Goal: Task Accomplishment & Management: Use online tool/utility

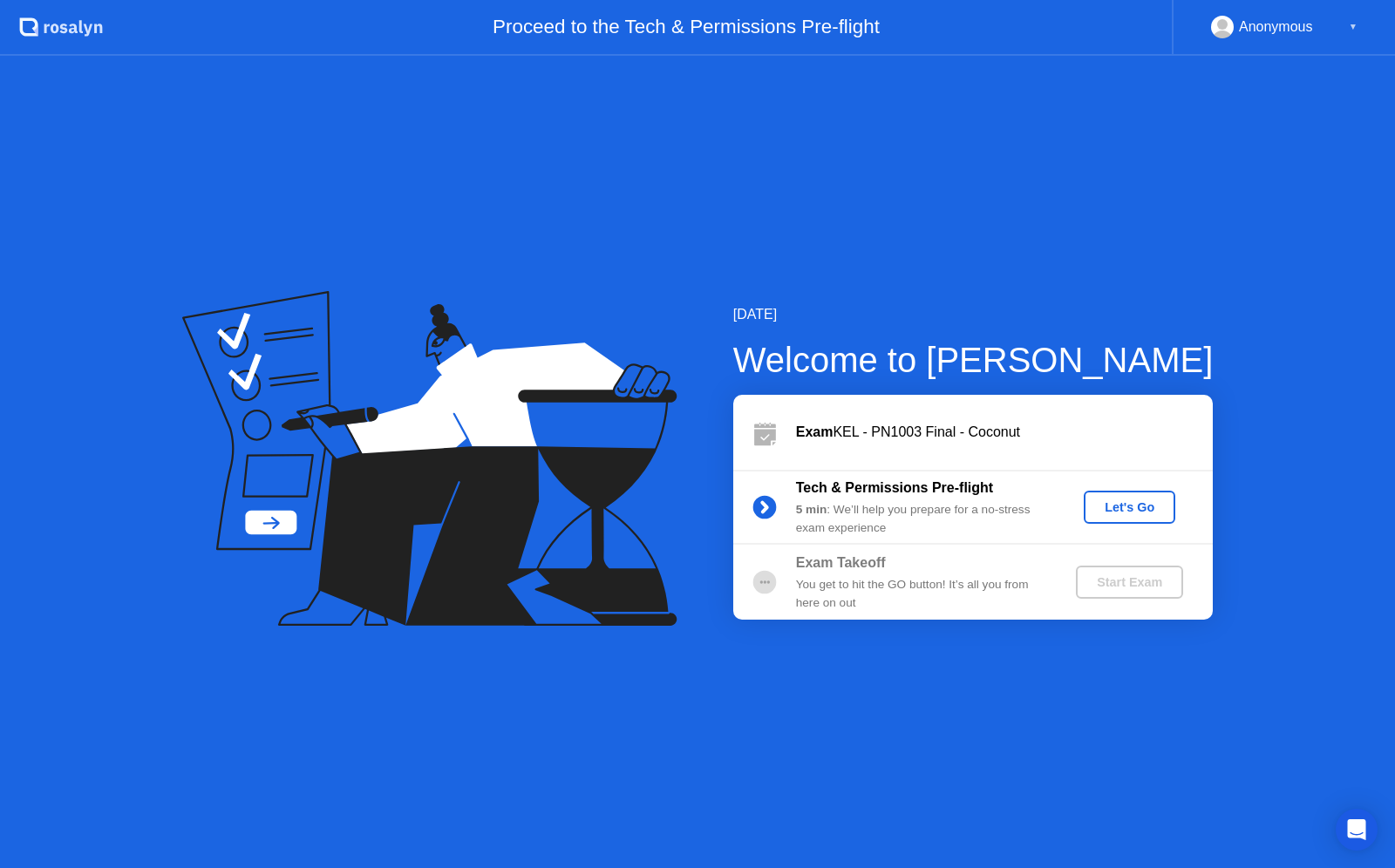
click at [1112, 505] on div "Let's Go" at bounding box center [1129, 507] width 78 height 14
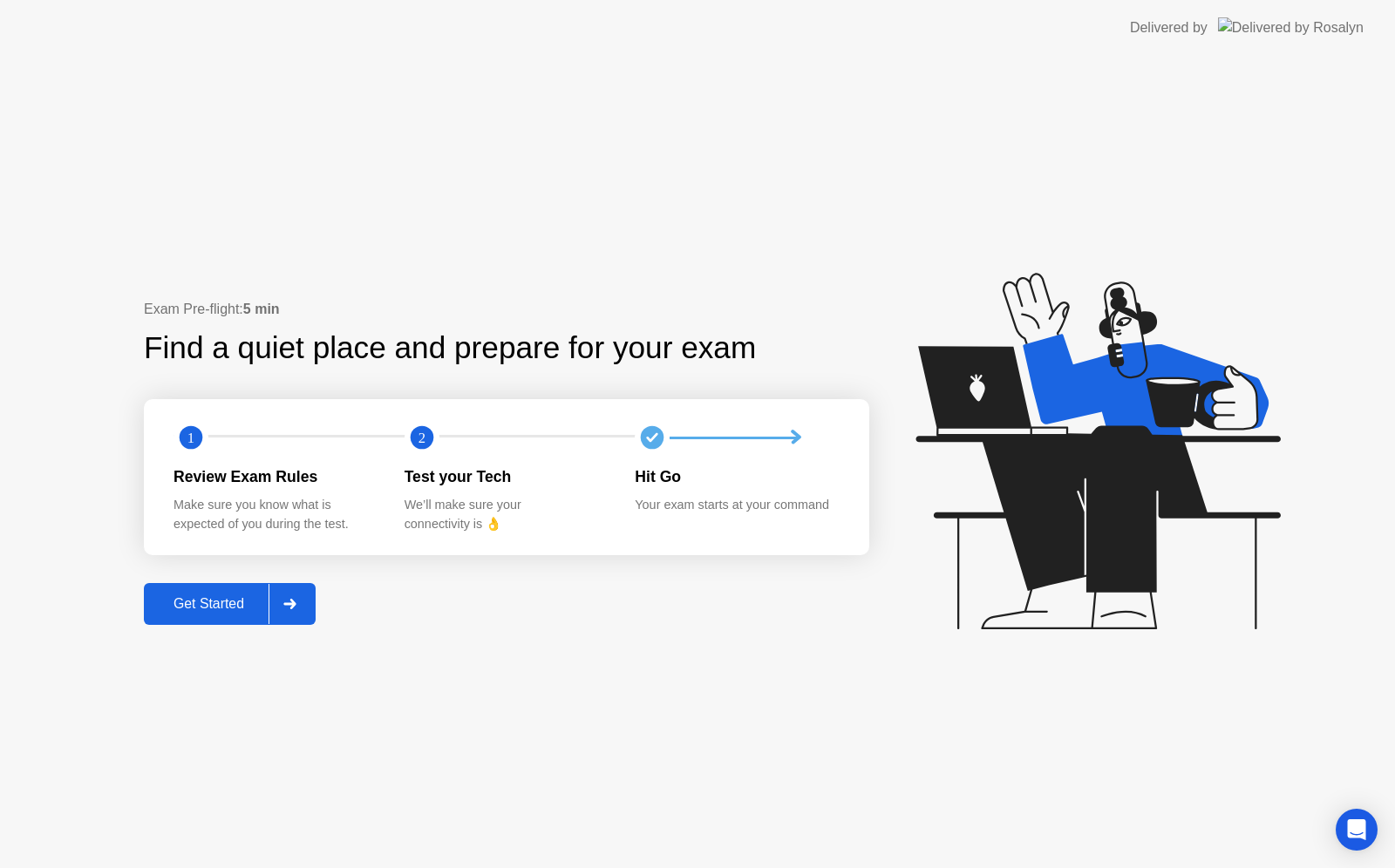
click at [212, 605] on div "Get Started" at bounding box center [208, 604] width 119 height 16
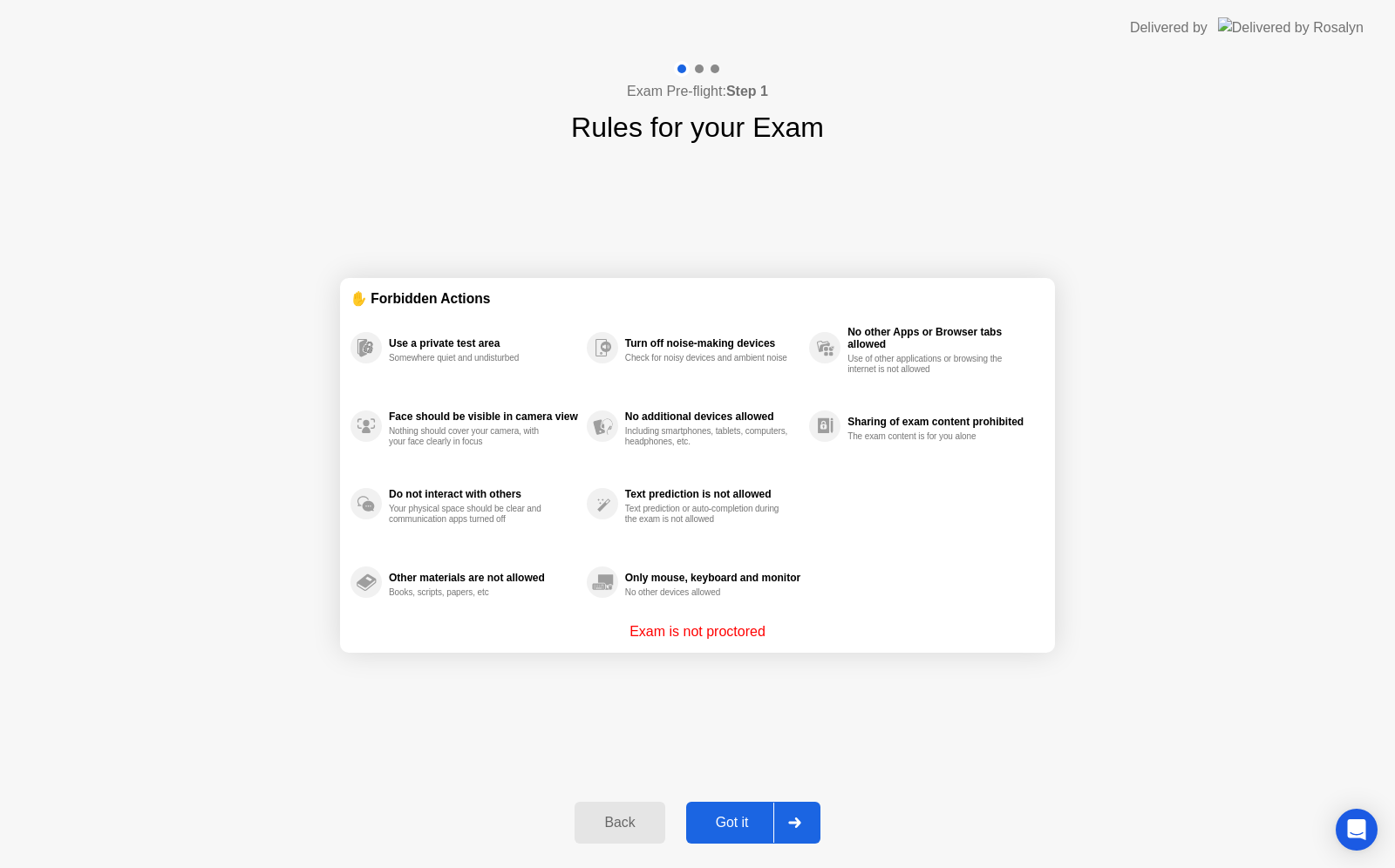
click at [721, 824] on div "Got it" at bounding box center [732, 823] width 82 height 16
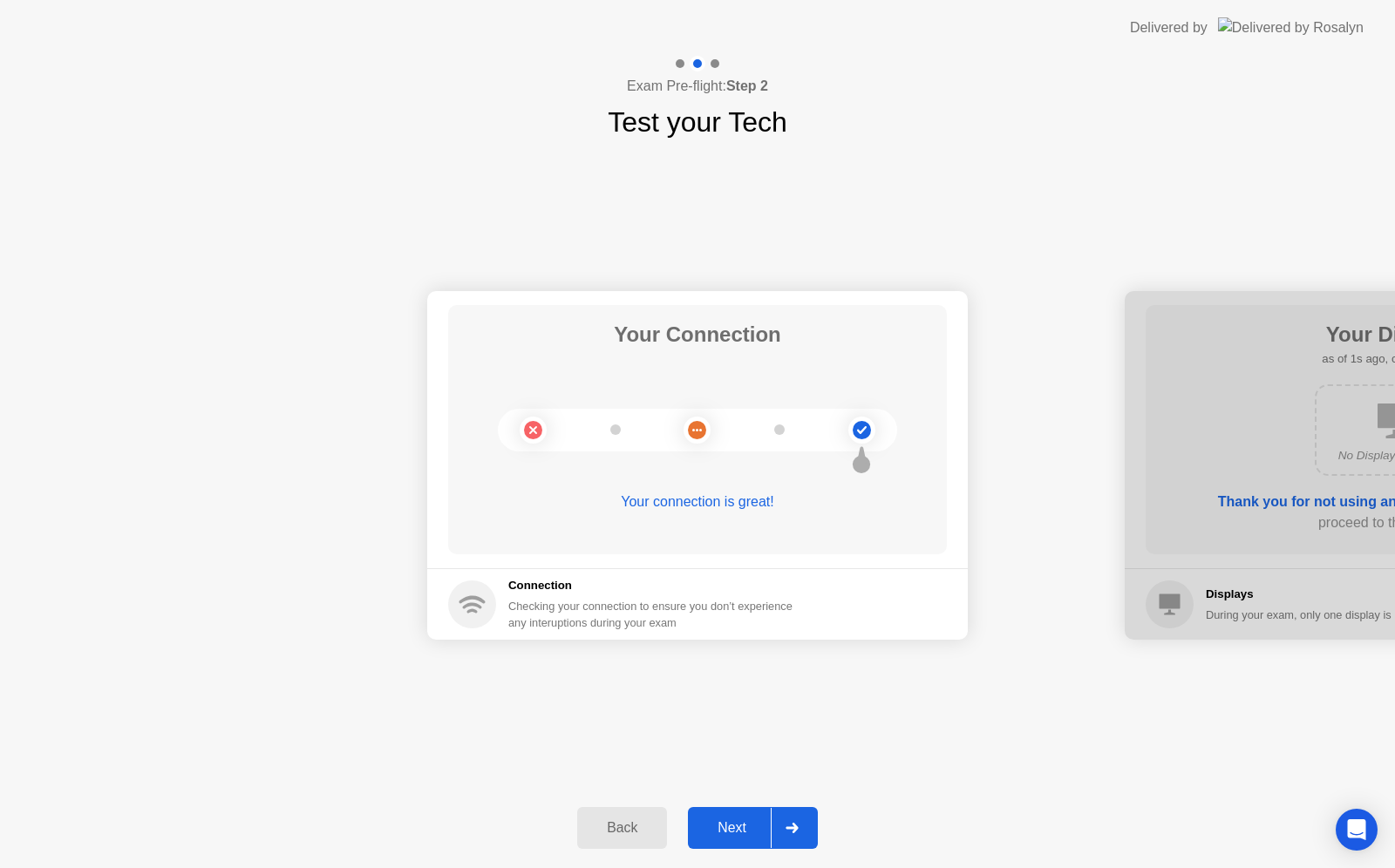
click at [721, 824] on div "Next" at bounding box center [731, 828] width 78 height 16
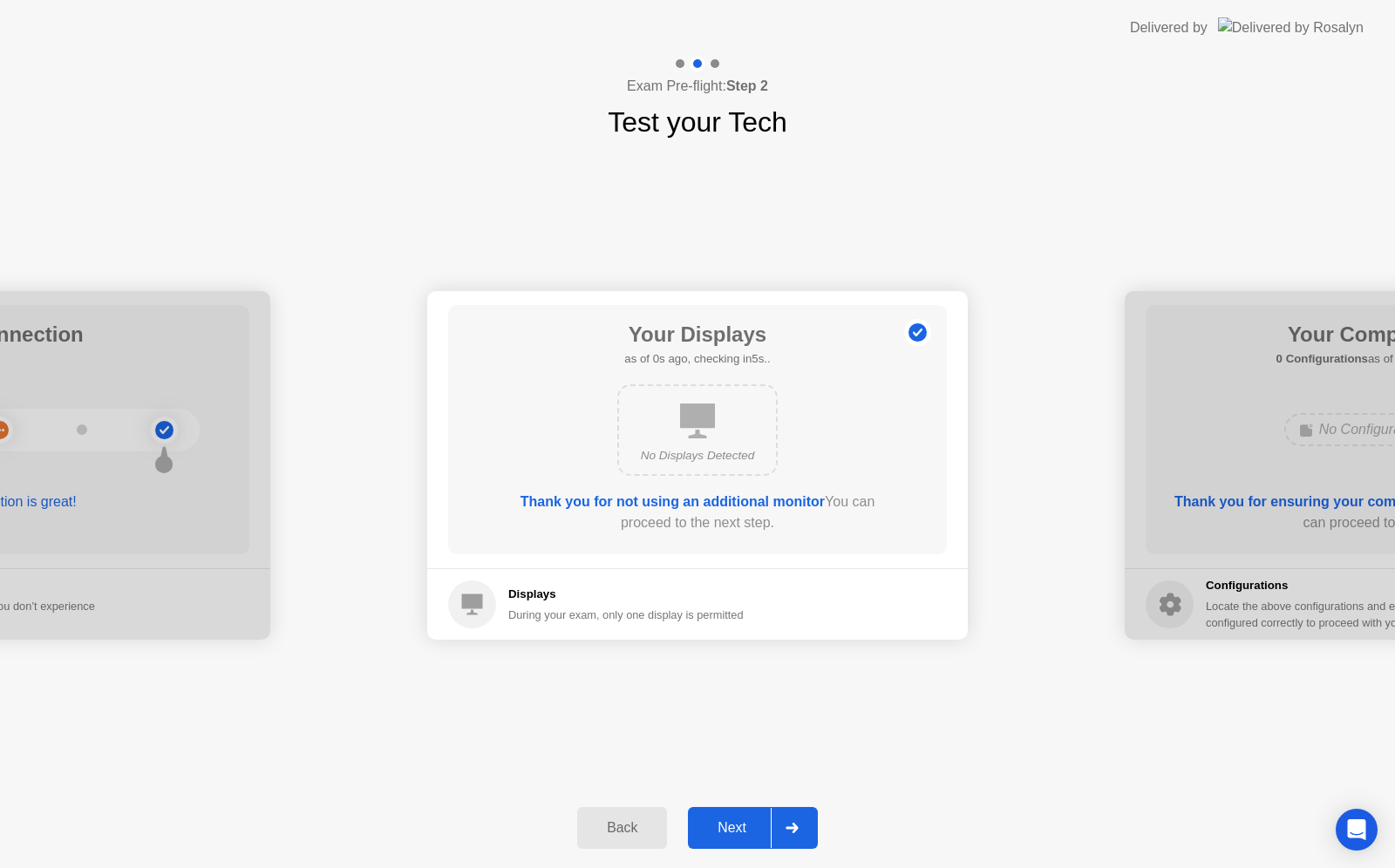
click at [721, 824] on div "Next" at bounding box center [731, 828] width 78 height 16
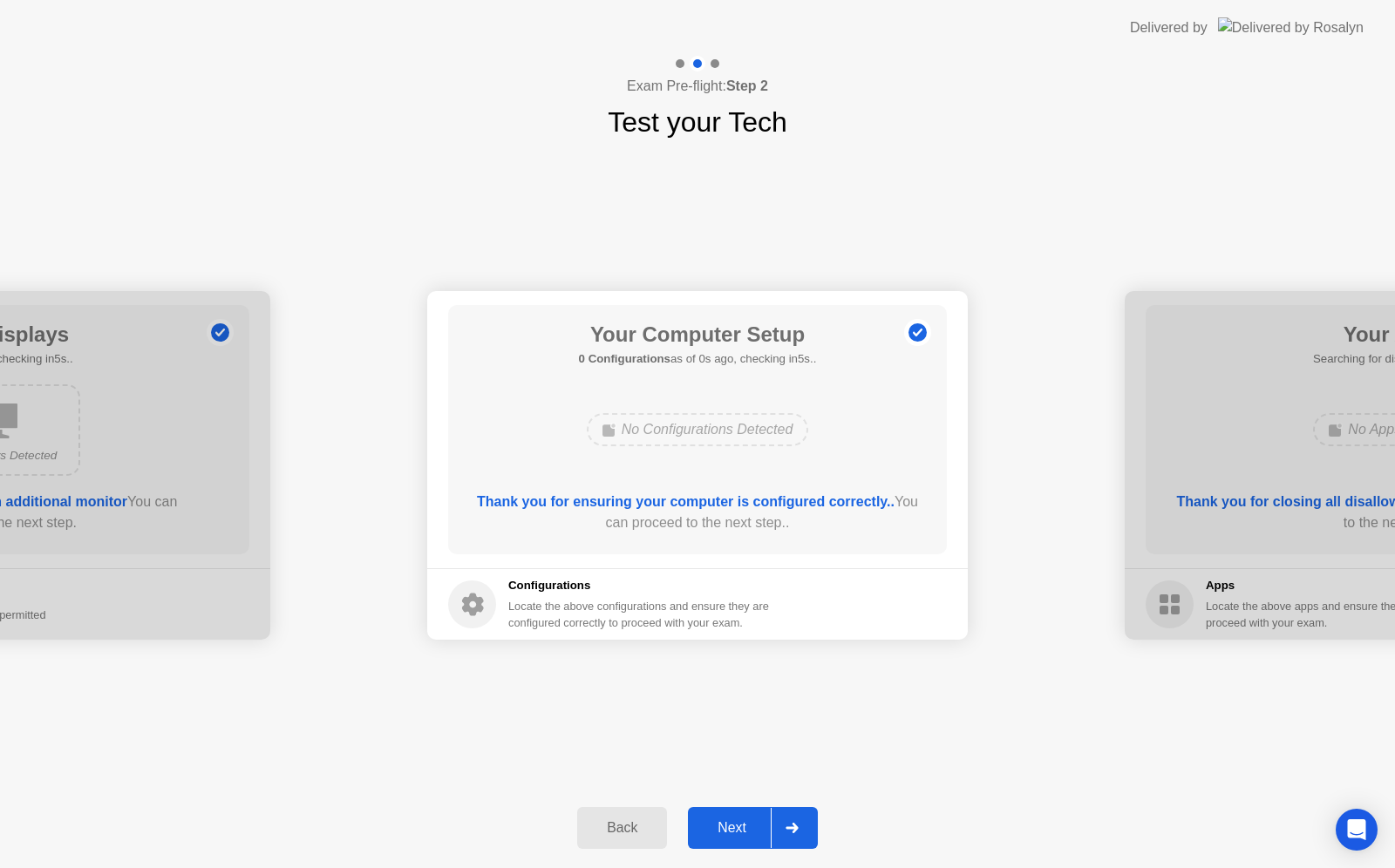
click at [721, 824] on div "Next" at bounding box center [731, 828] width 78 height 16
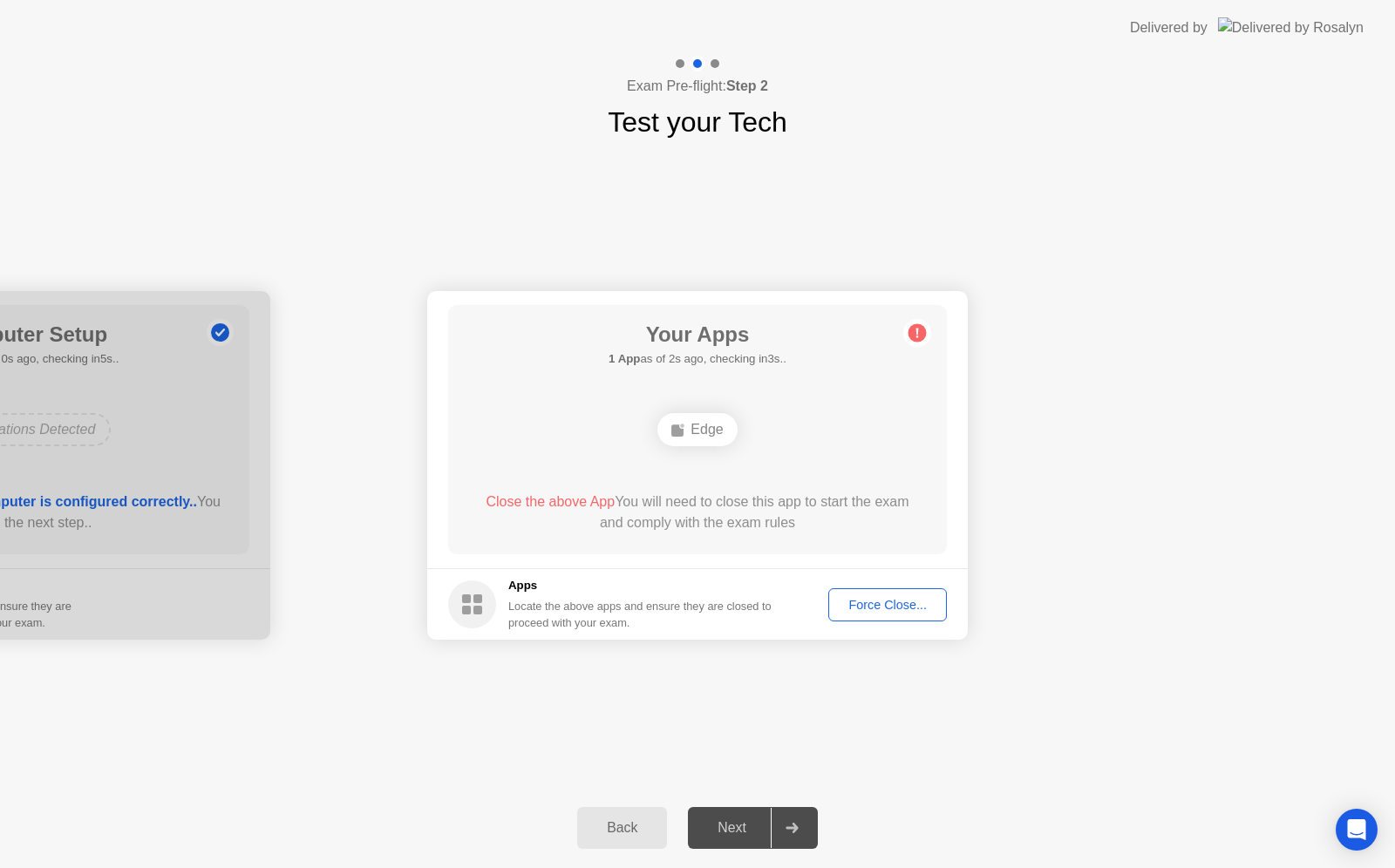
click at [715, 427] on div "Edge" at bounding box center [697, 429] width 79 height 33
click at [595, 623] on div "Locate the above apps and ensure they are closed to proceed with your exam." at bounding box center [641, 613] width 264 height 33
click at [865, 601] on div "Force Close..." at bounding box center [887, 604] width 106 height 14
click at [899, 603] on div "Force Close..." at bounding box center [887, 604] width 106 height 14
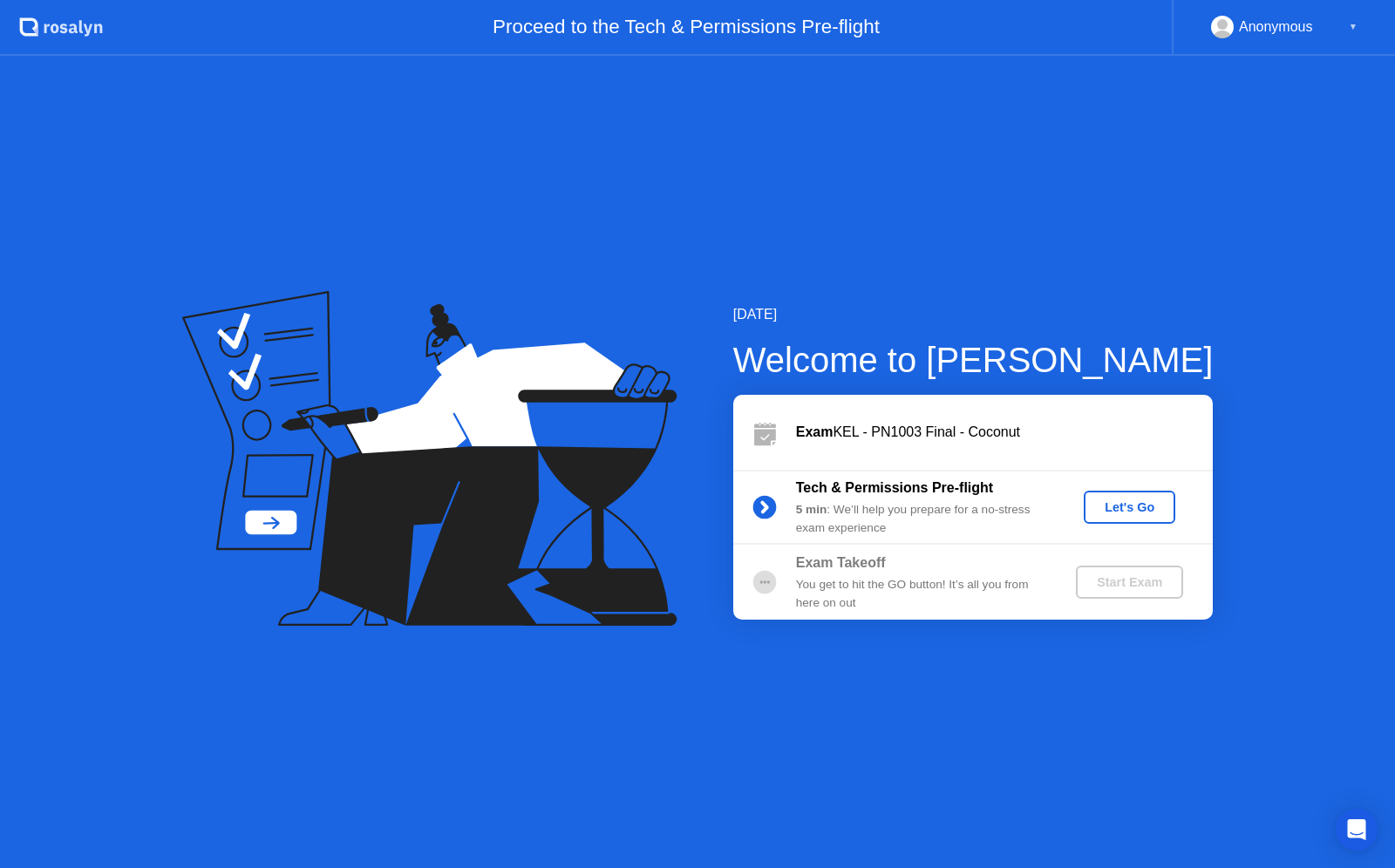
click at [1102, 512] on div "Let's Go" at bounding box center [1129, 507] width 78 height 14
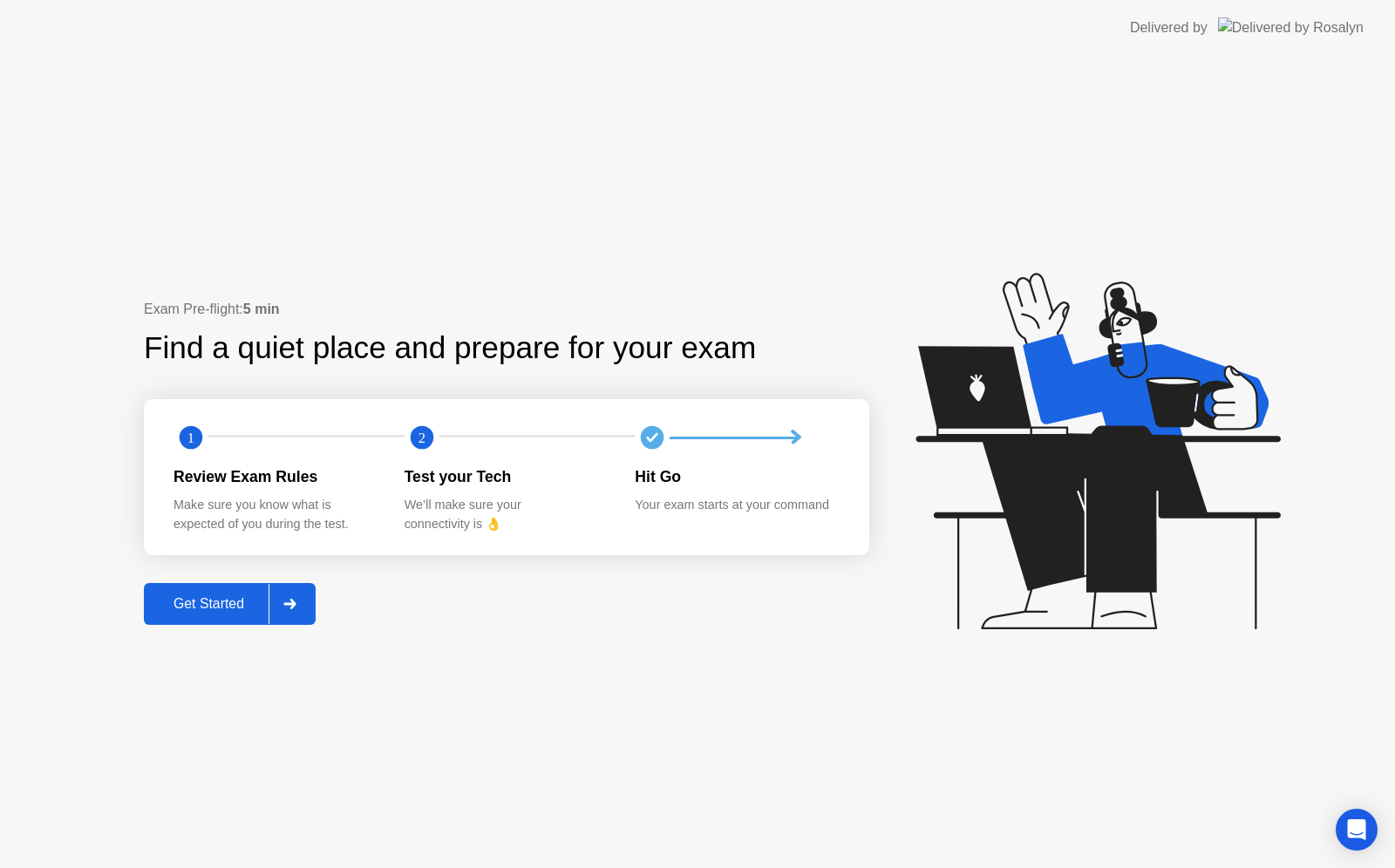
click at [279, 590] on div at bounding box center [290, 603] width 42 height 40
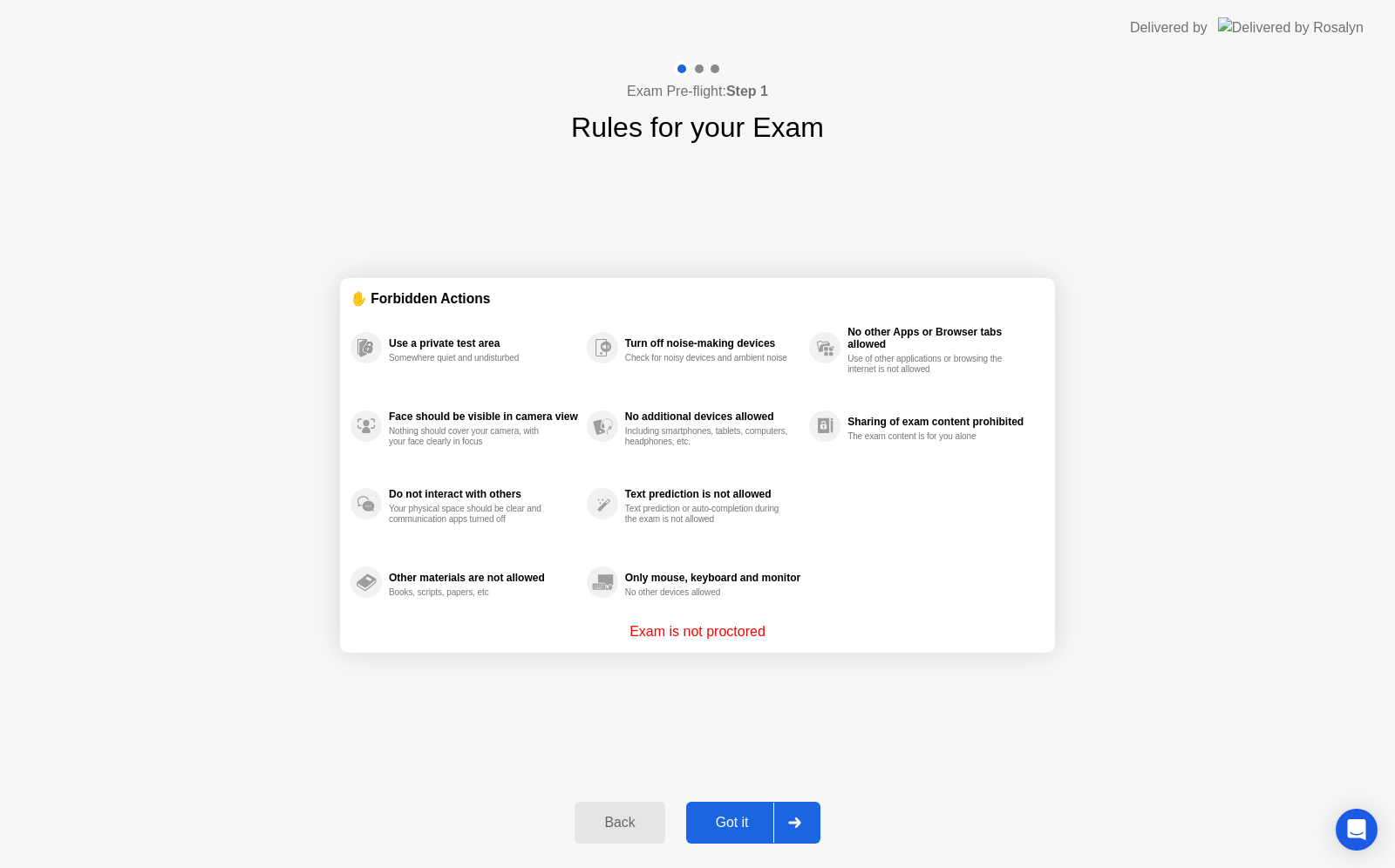
click at [730, 829] on div "Got it" at bounding box center [732, 823] width 82 height 16
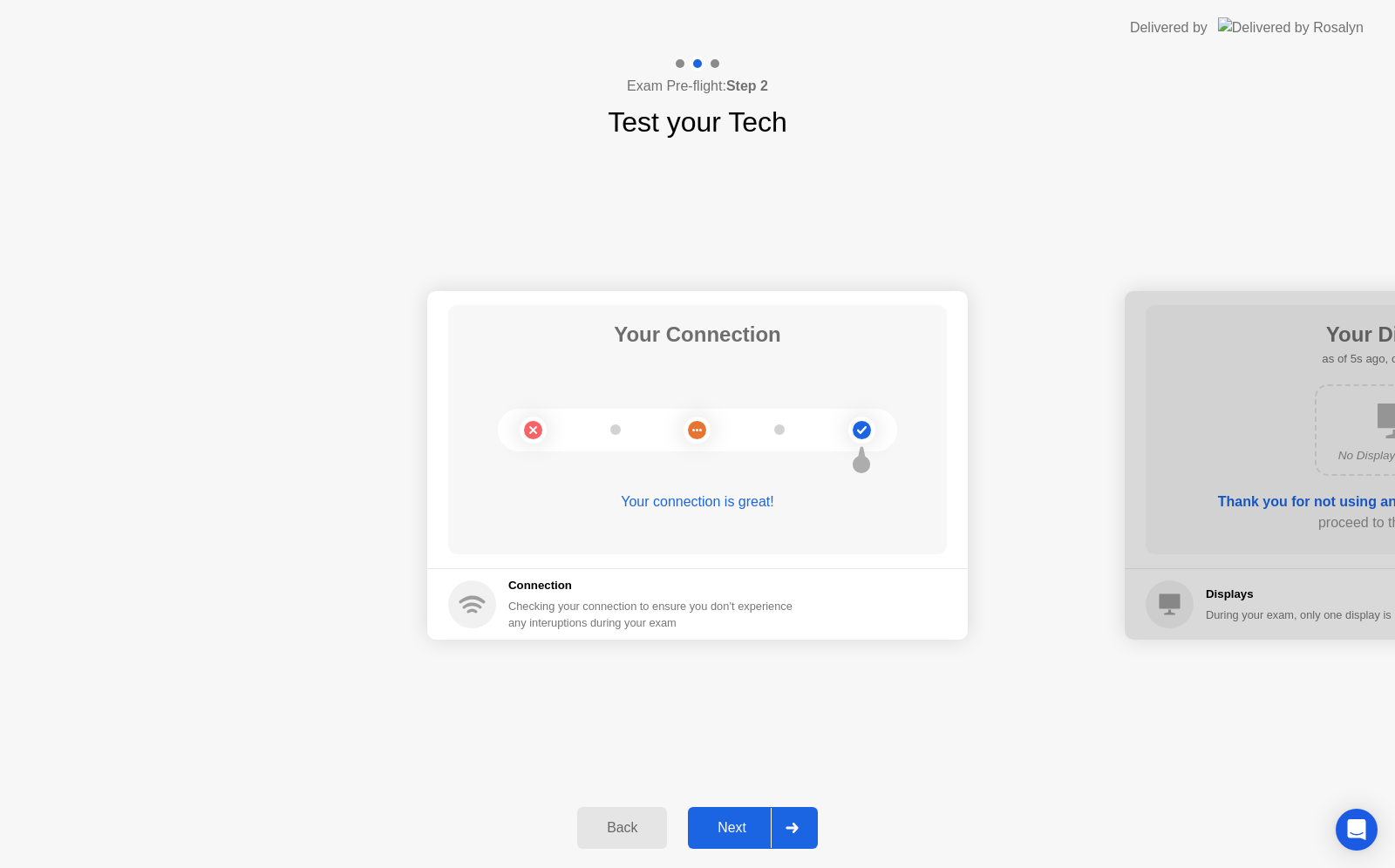
click at [728, 849] on div "Back Next" at bounding box center [698, 828] width 1395 height 80
click at [726, 831] on div "Next" at bounding box center [731, 828] width 78 height 16
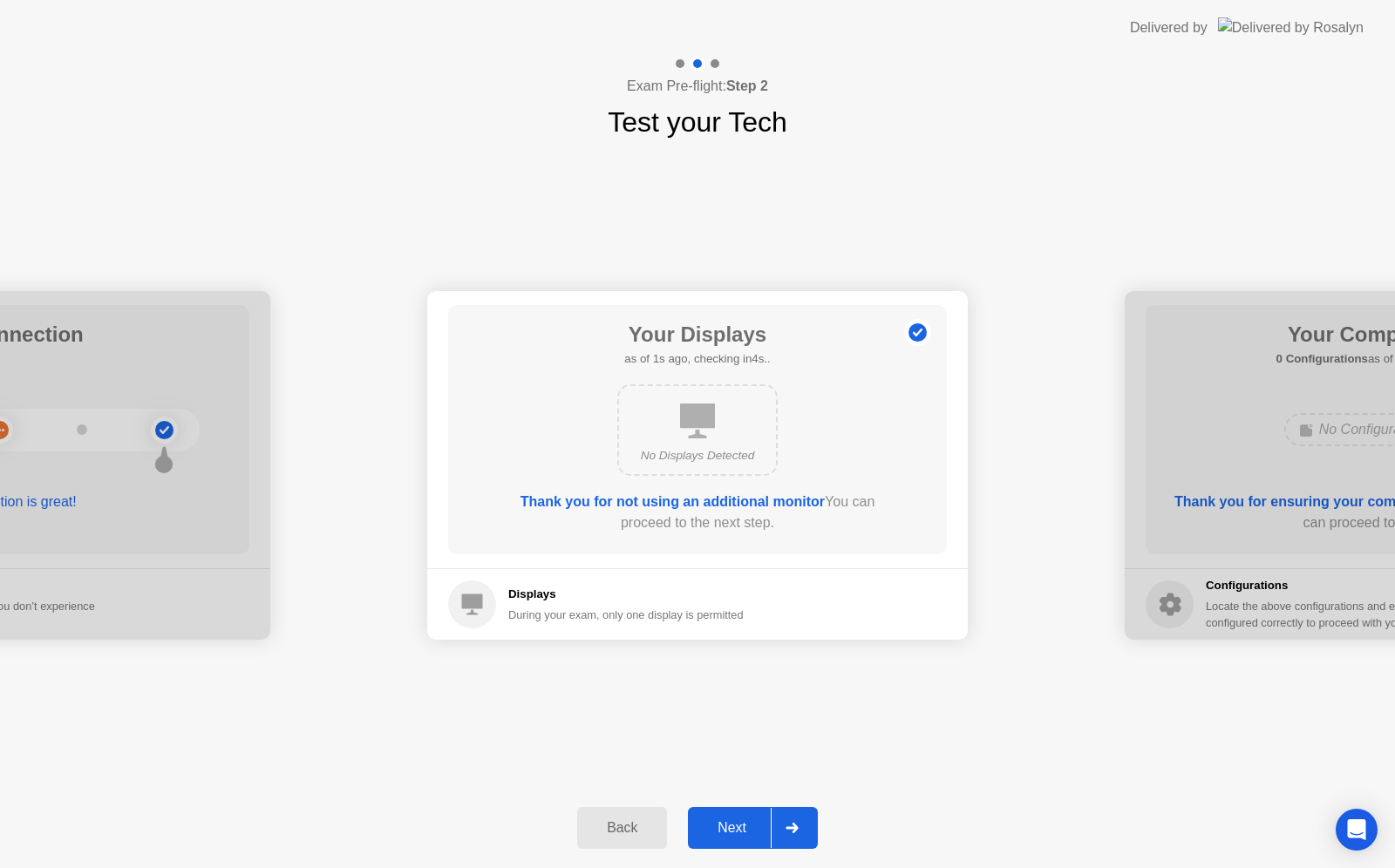
click at [743, 820] on div "Next" at bounding box center [731, 828] width 78 height 16
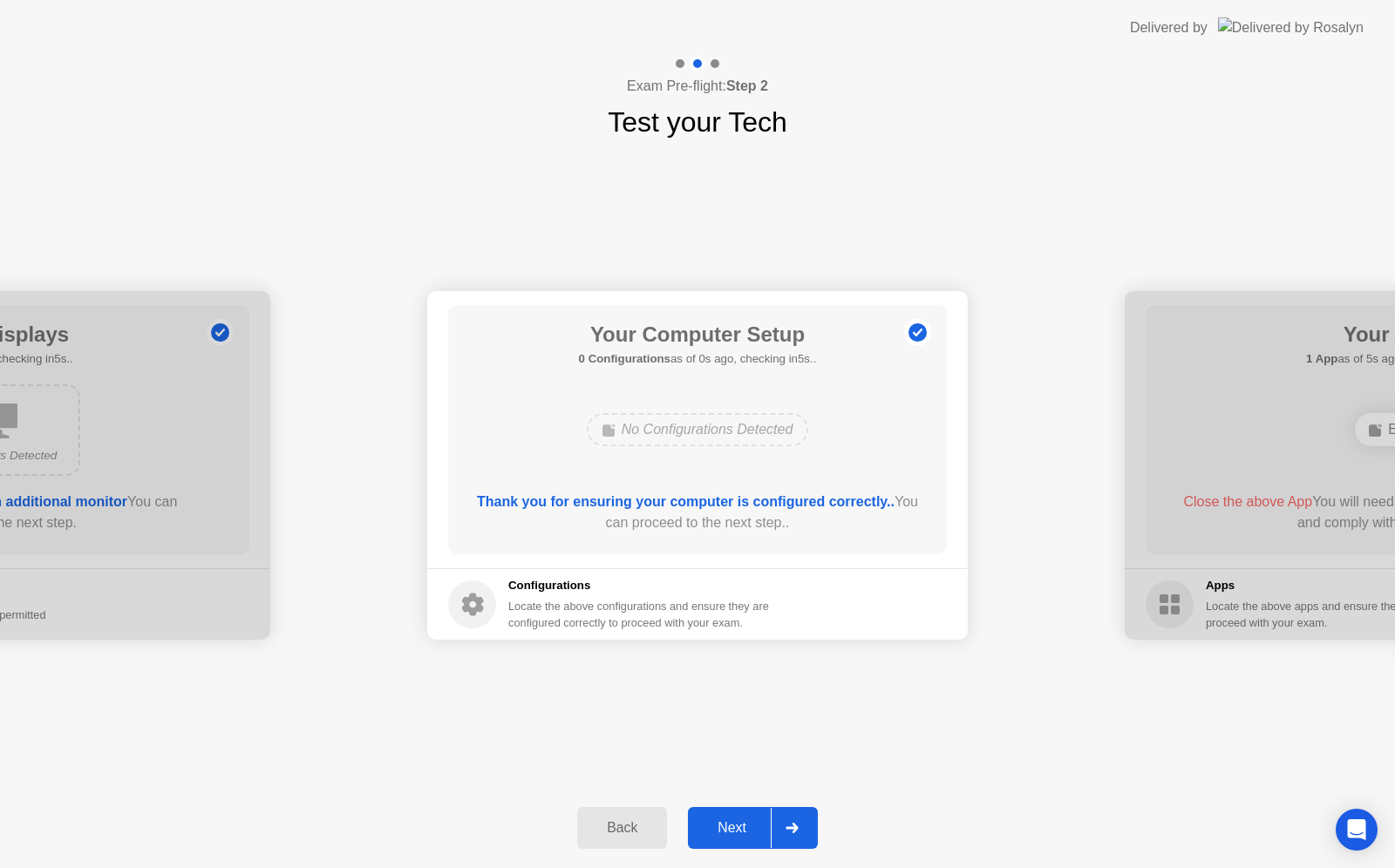
click at [743, 820] on div "Next" at bounding box center [731, 828] width 78 height 16
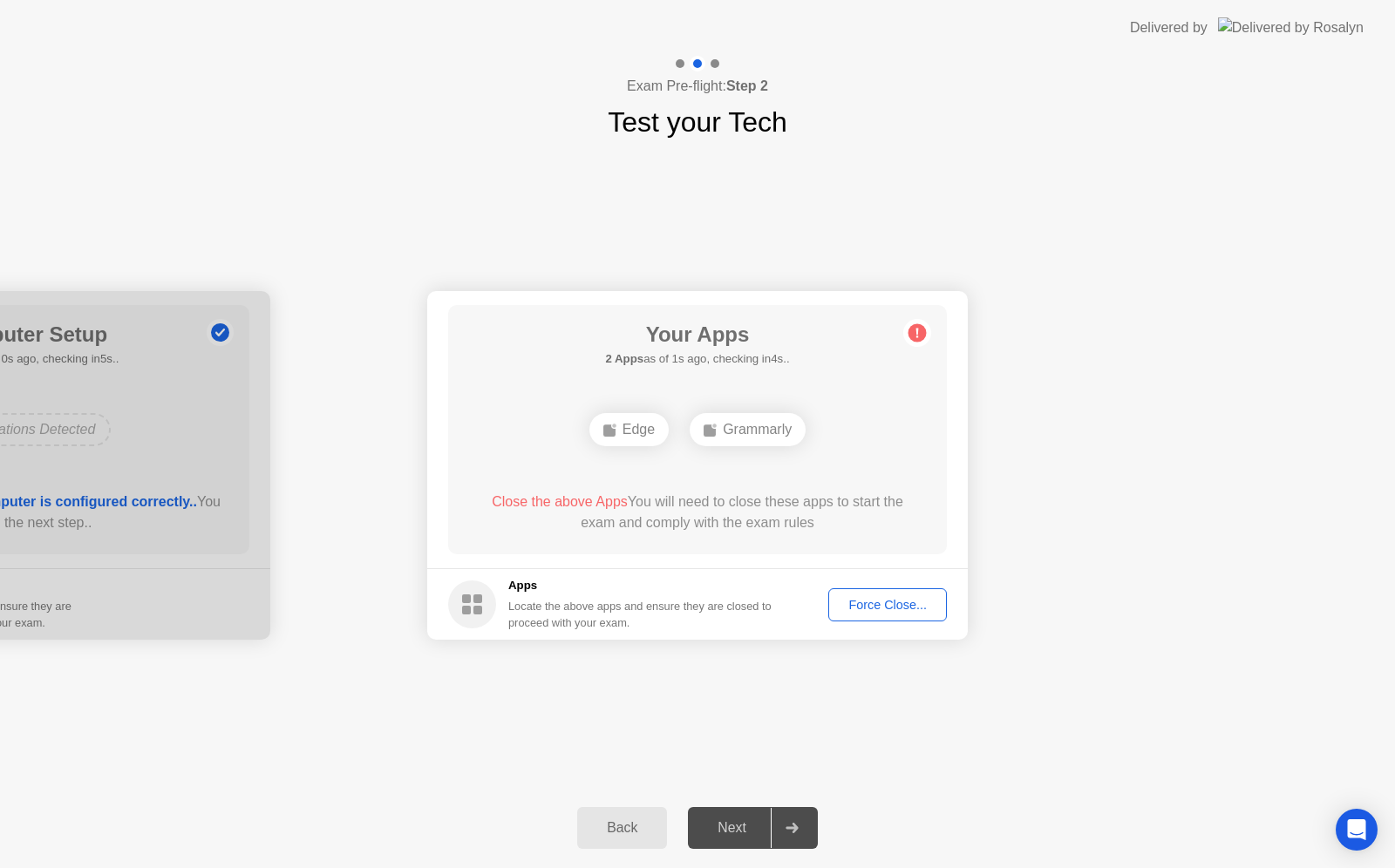
click at [604, 820] on div "Back" at bounding box center [622, 828] width 79 height 16
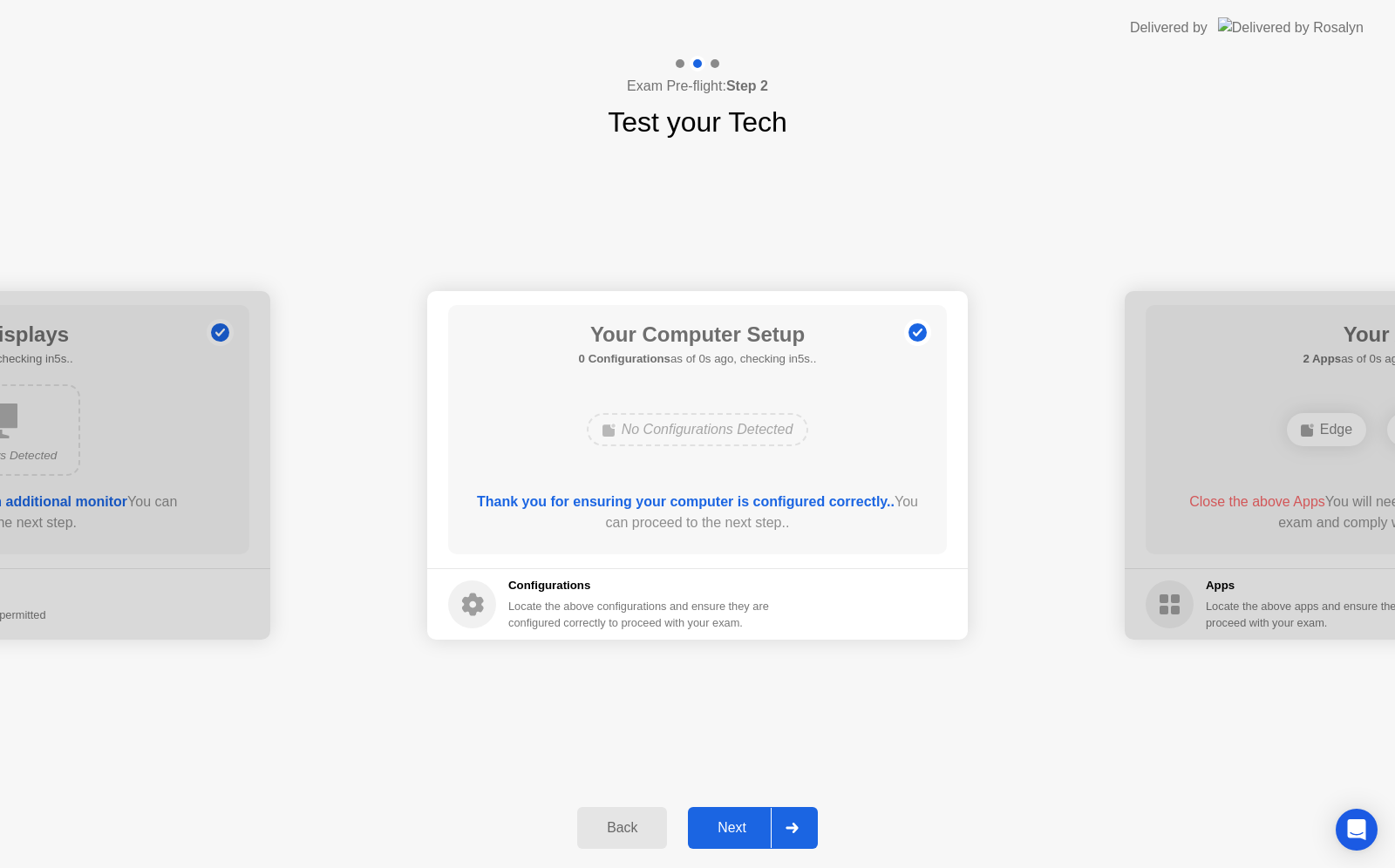
click at [736, 832] on div "Next" at bounding box center [731, 828] width 78 height 16
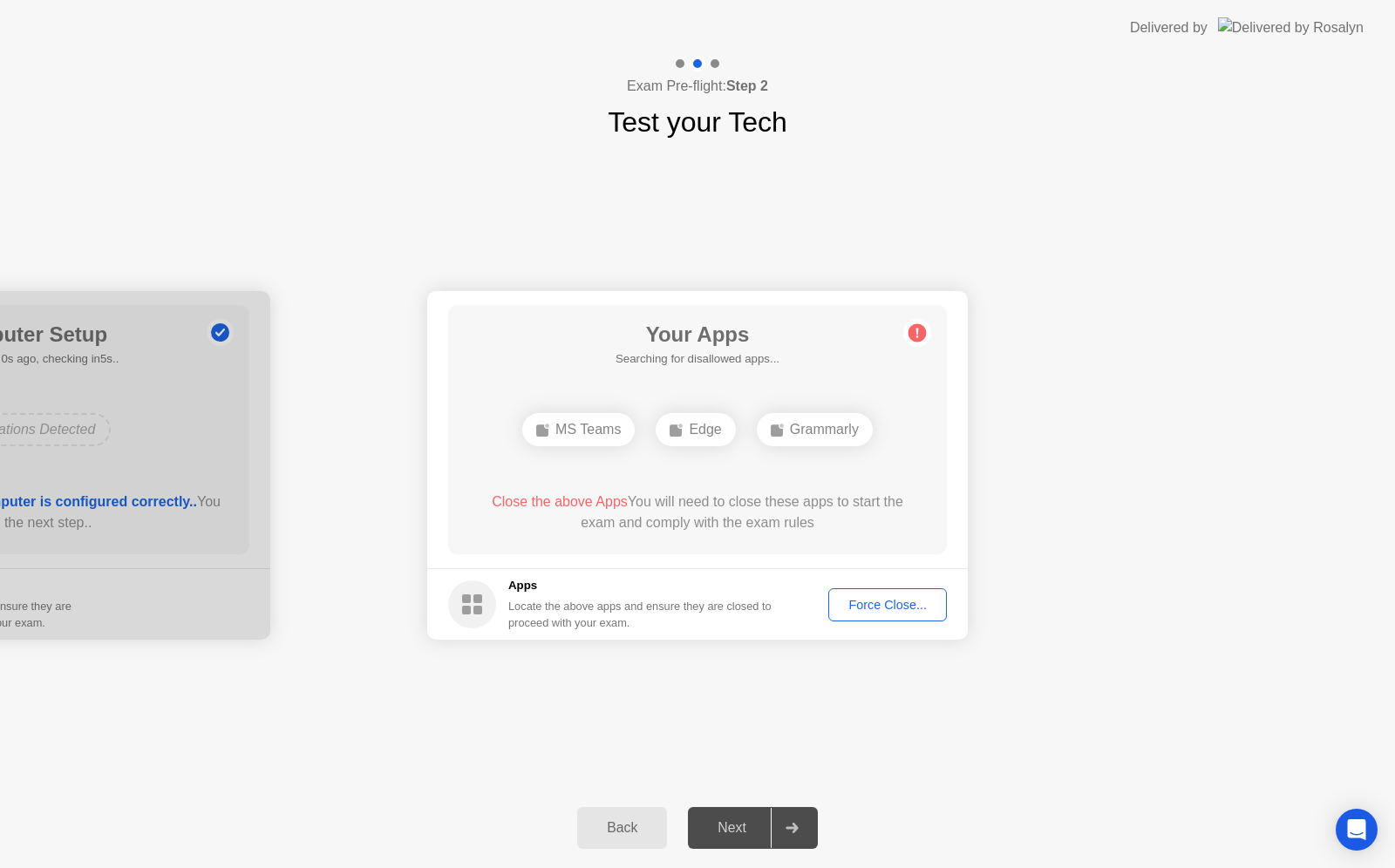
click at [828, 427] on div "Grammarly" at bounding box center [814, 429] width 116 height 33
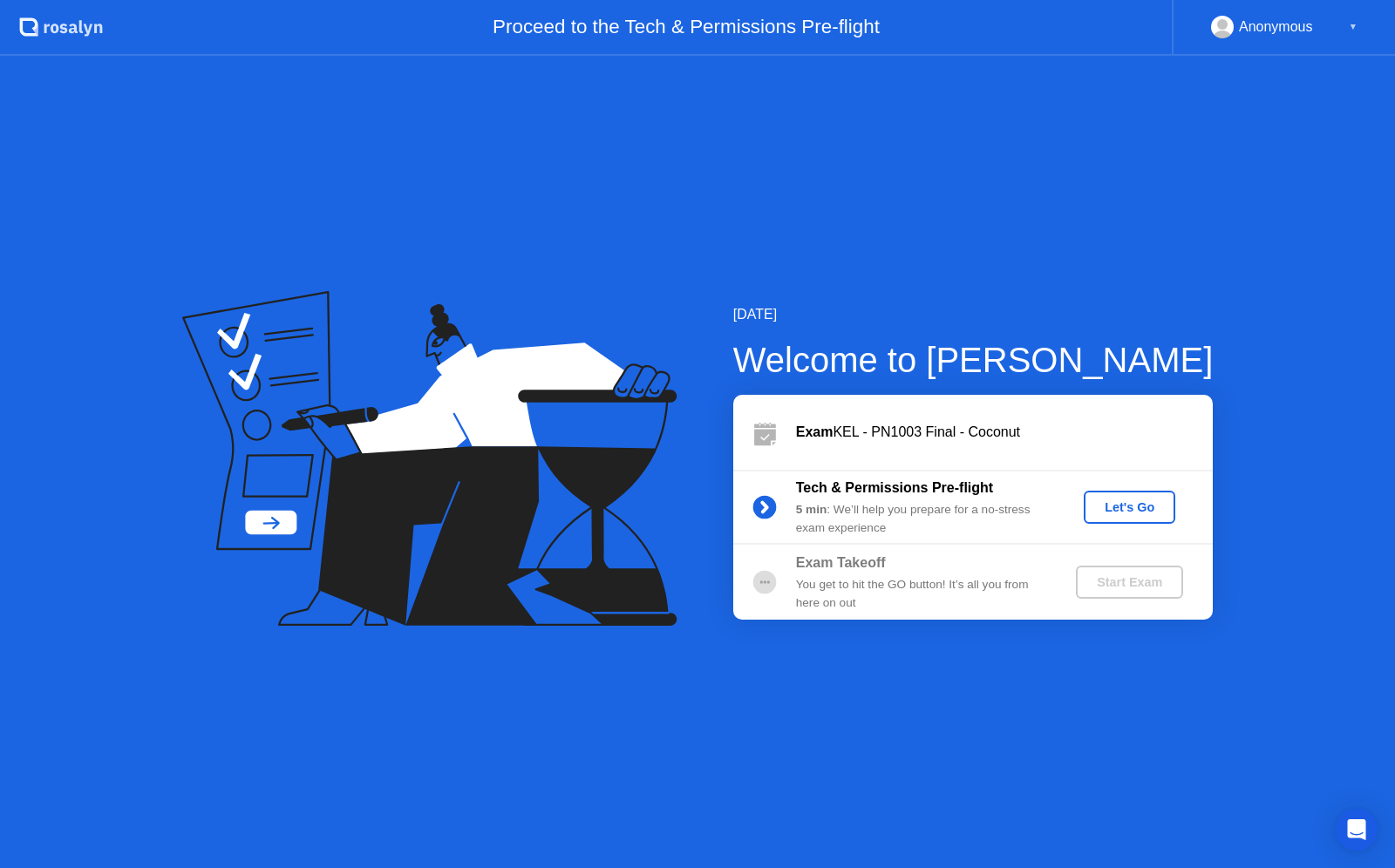
click at [1140, 500] on div "Let's Go" at bounding box center [1129, 507] width 78 height 14
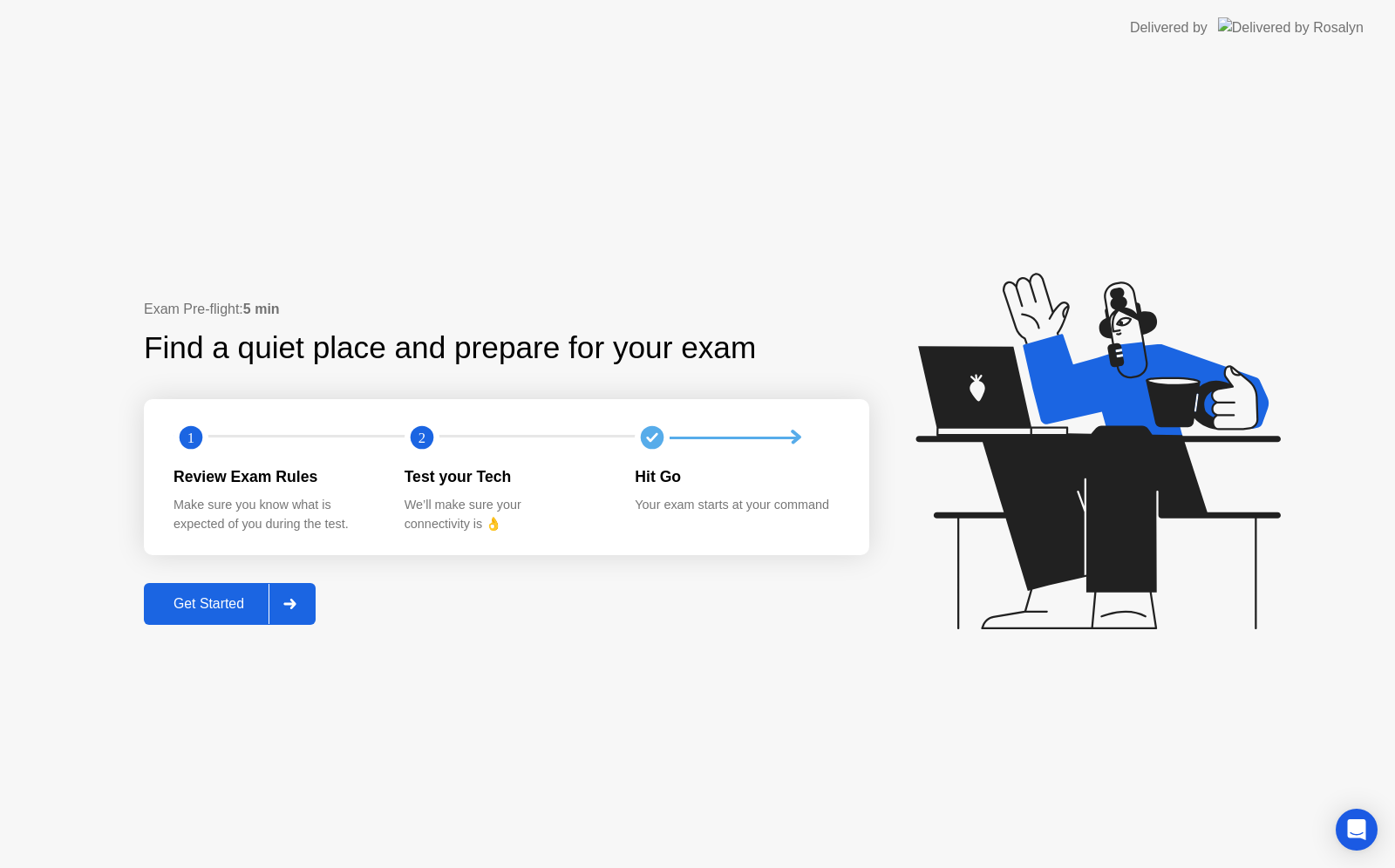
click at [289, 601] on icon at bounding box center [289, 603] width 13 height 10
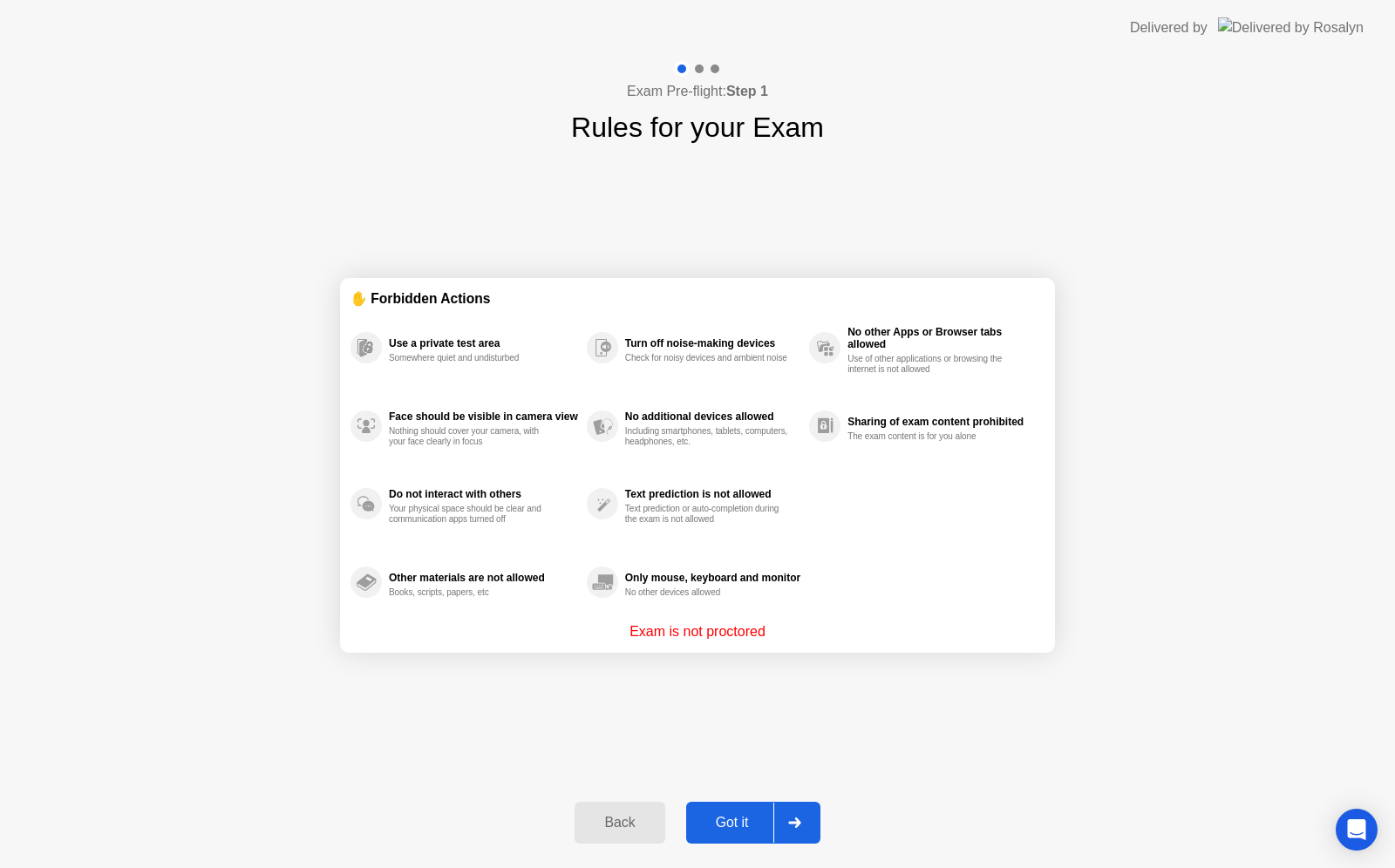
click at [788, 829] on div at bounding box center [794, 822] width 42 height 40
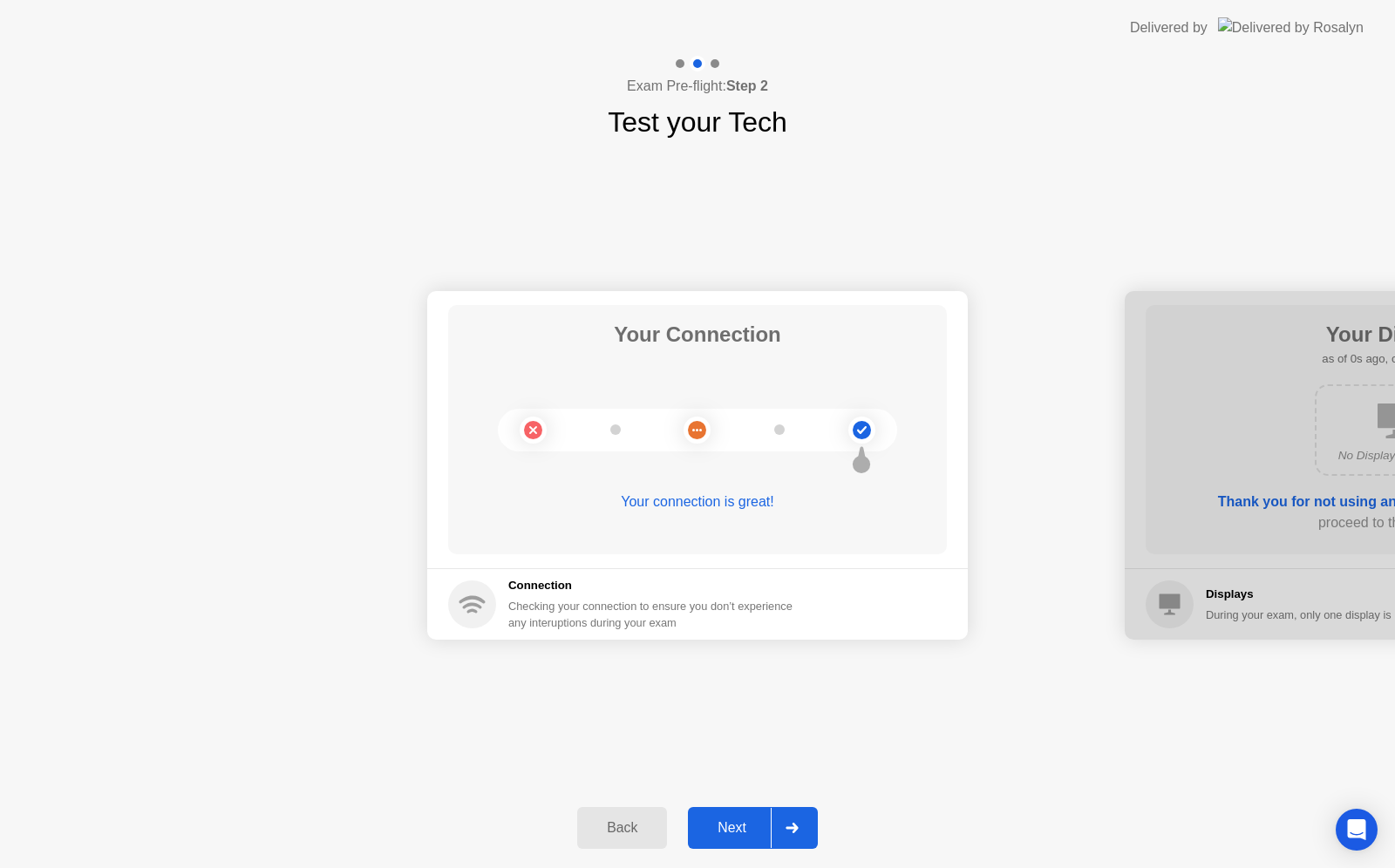
click at [788, 829] on icon at bounding box center [791, 827] width 13 height 10
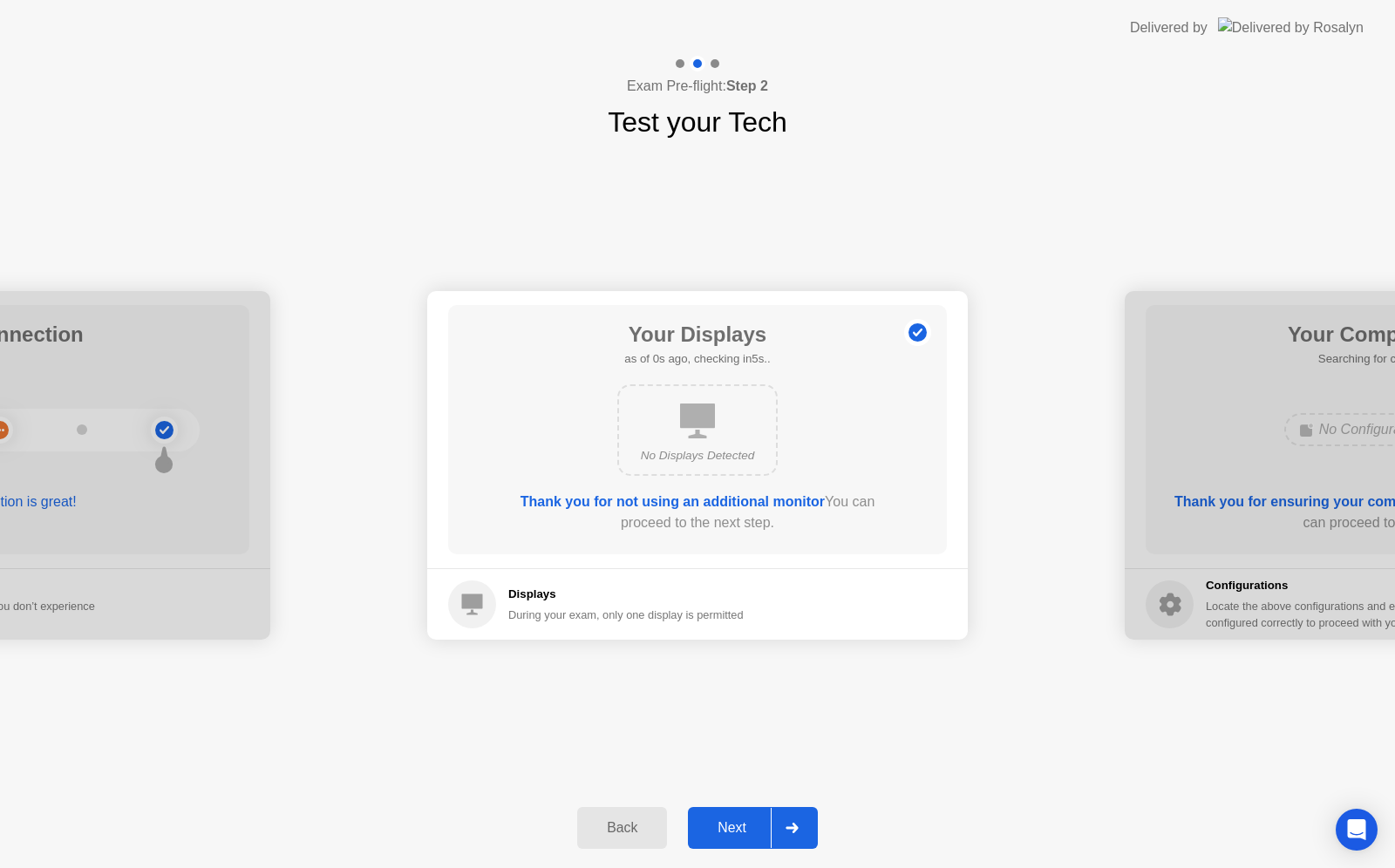
click at [788, 829] on icon at bounding box center [791, 827] width 13 height 10
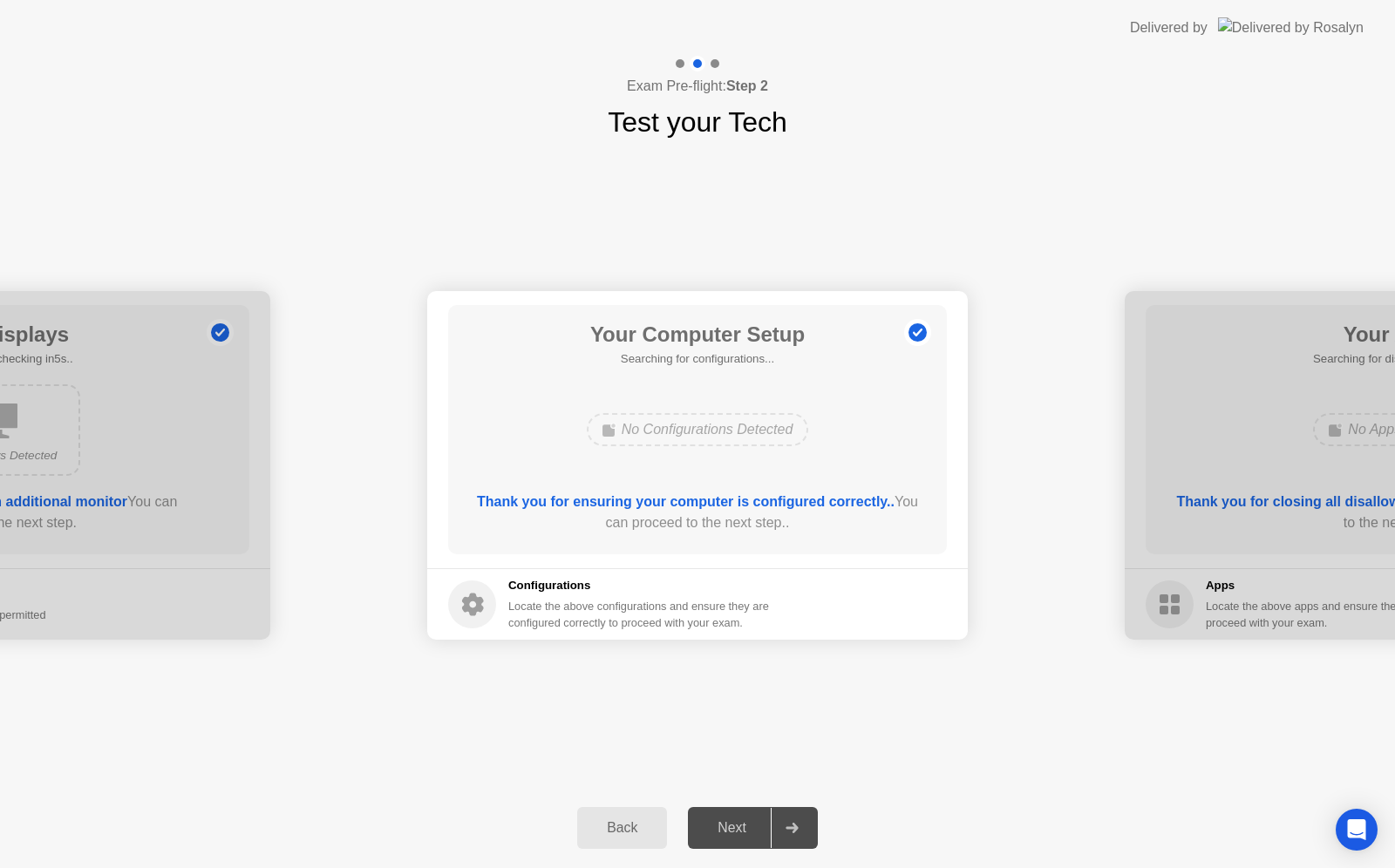
click at [788, 829] on icon at bounding box center [791, 827] width 13 height 10
click at [802, 833] on div at bounding box center [791, 828] width 42 height 40
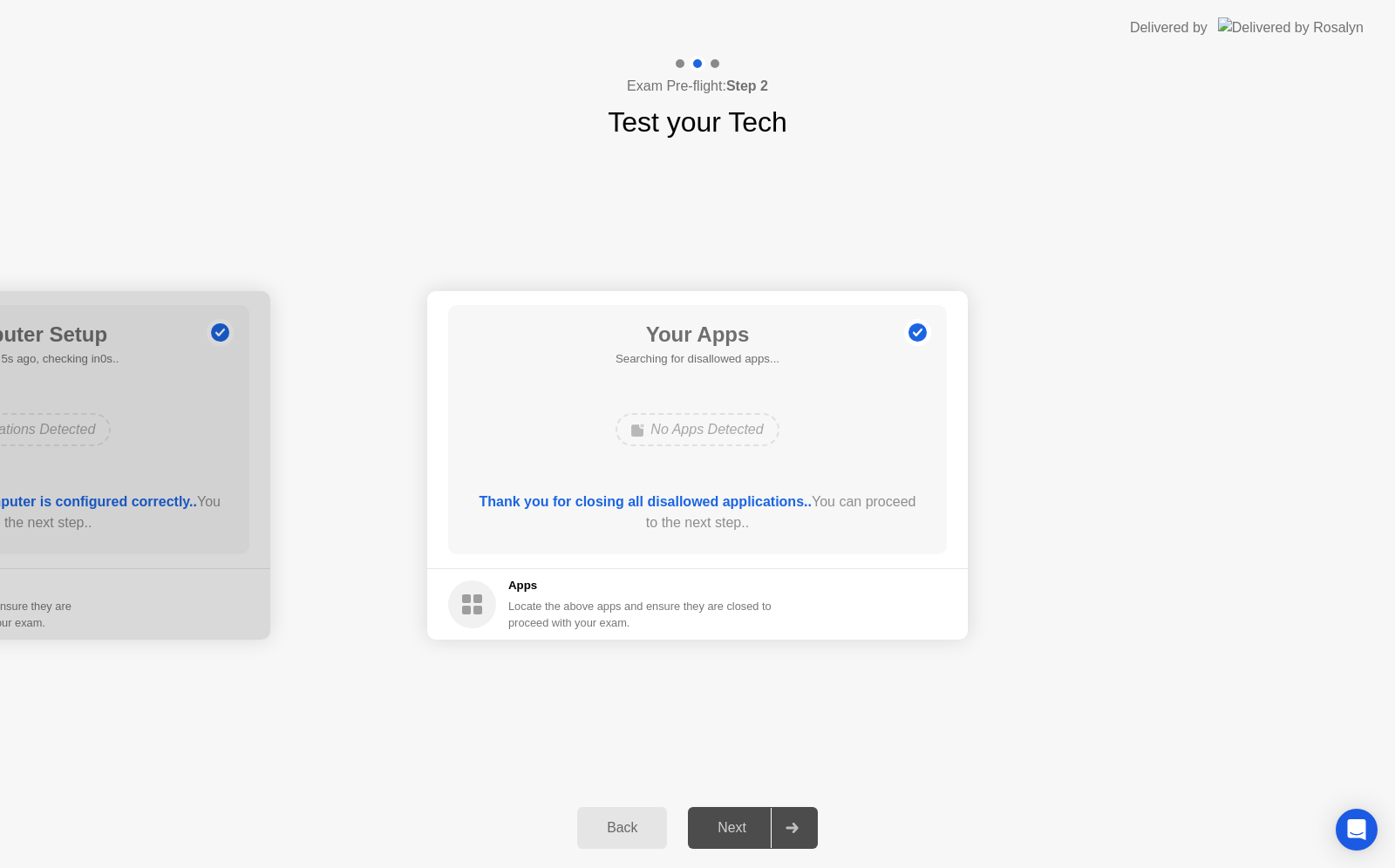
click at [628, 834] on div "Back" at bounding box center [622, 828] width 79 height 16
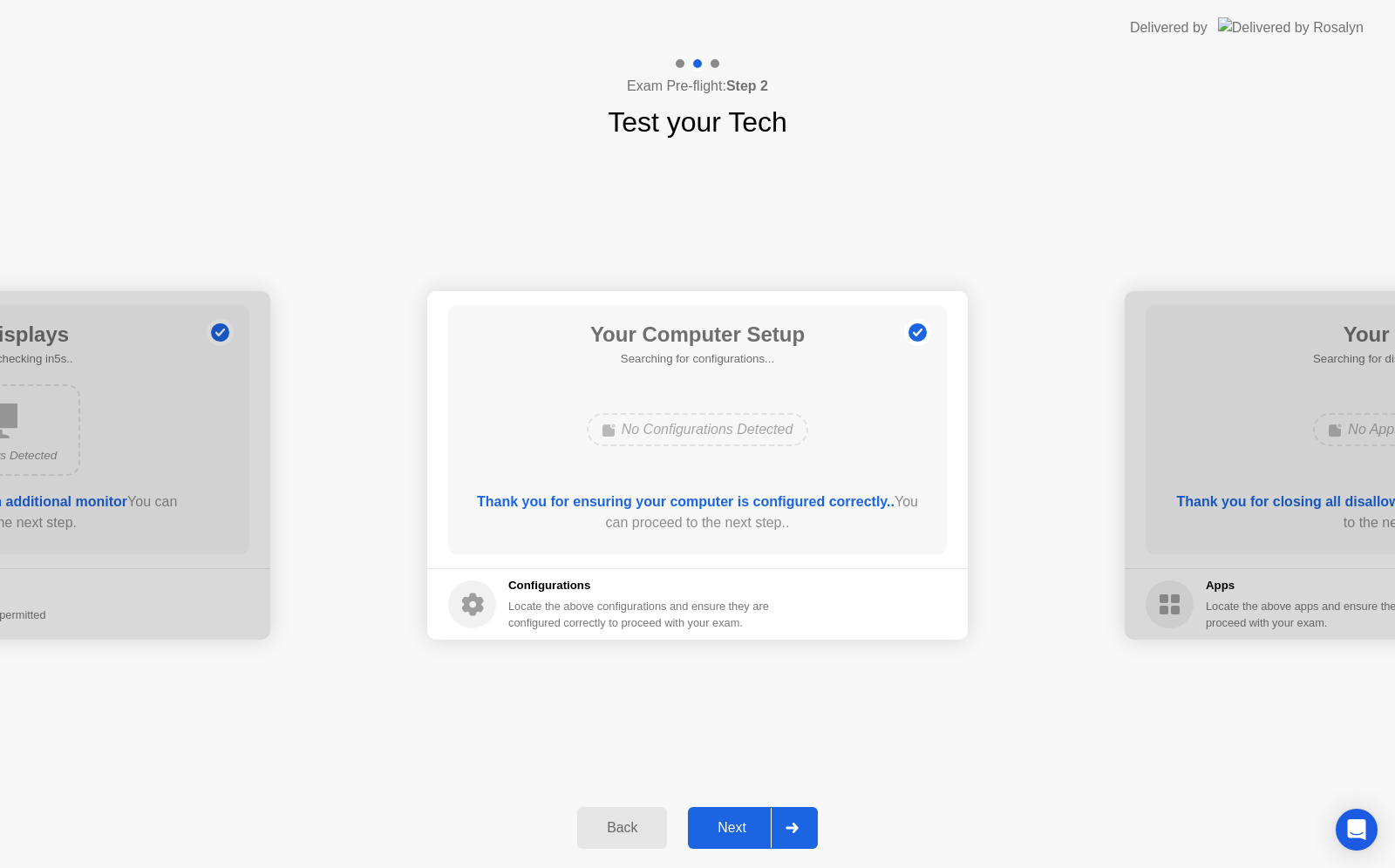
click at [785, 825] on icon at bounding box center [791, 827] width 13 height 10
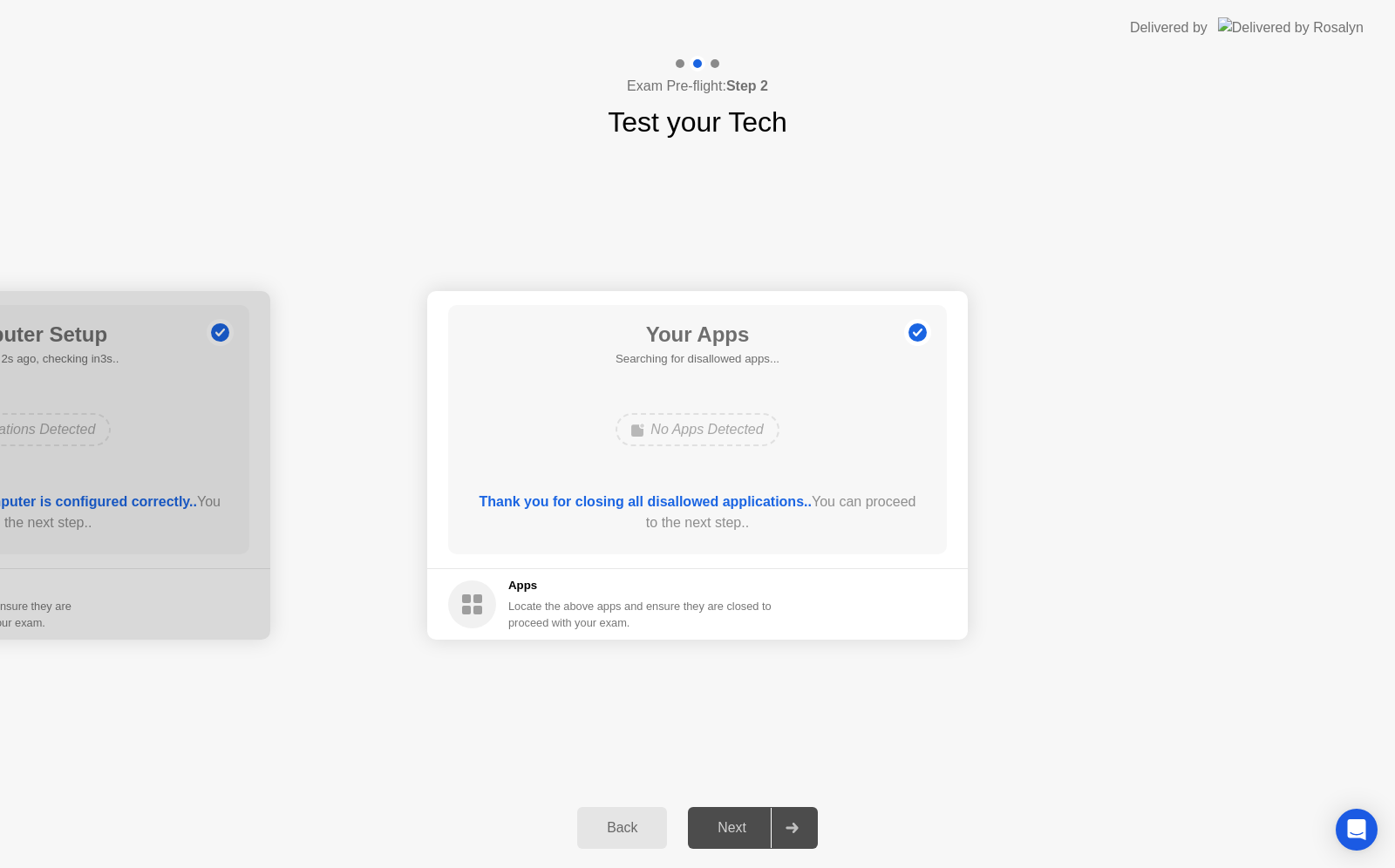
click at [731, 821] on div "Next" at bounding box center [731, 828] width 78 height 16
click at [781, 821] on div at bounding box center [791, 828] width 42 height 40
click at [625, 831] on div "Back" at bounding box center [622, 828] width 79 height 16
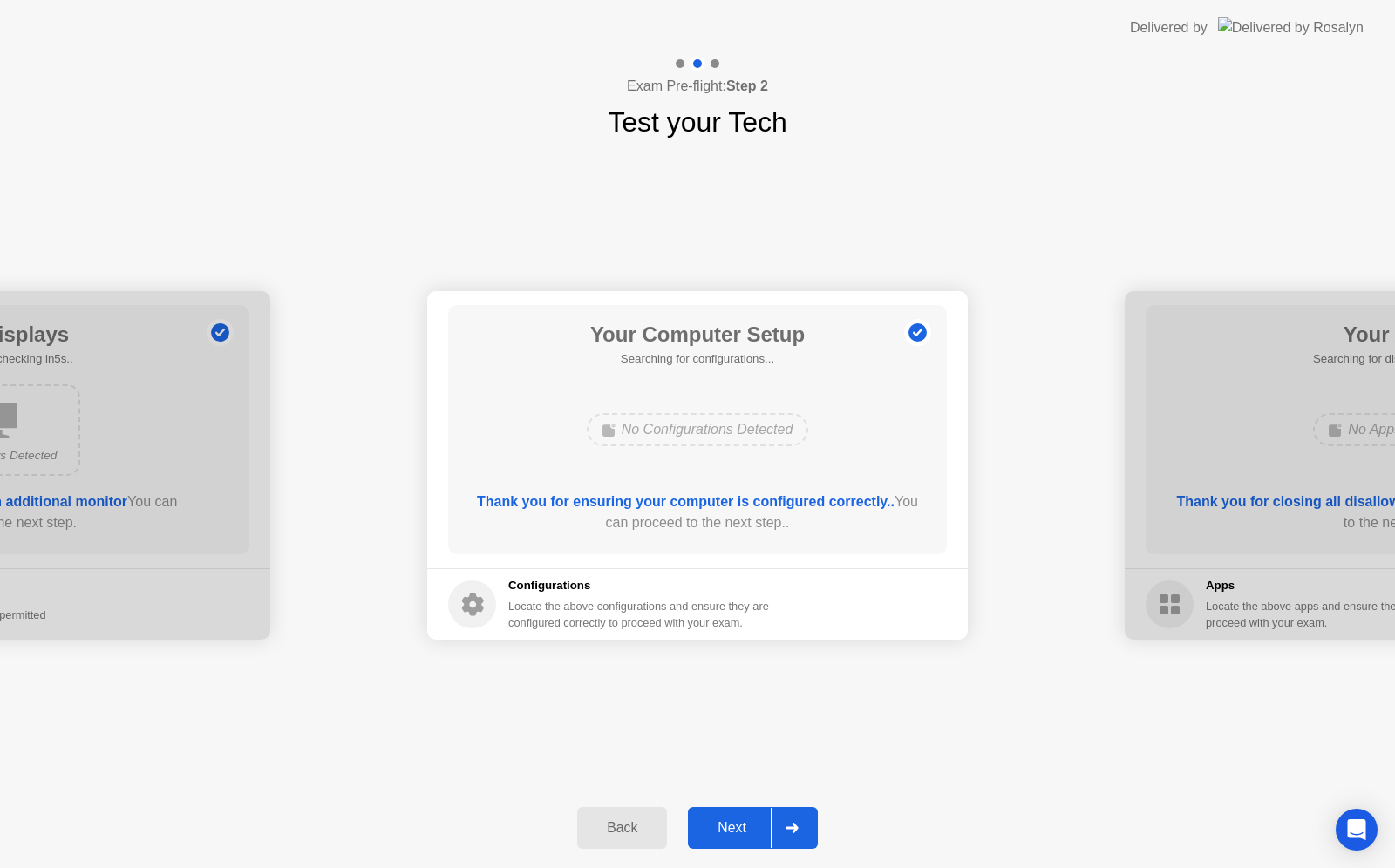
click at [625, 831] on div "Back" at bounding box center [622, 828] width 79 height 16
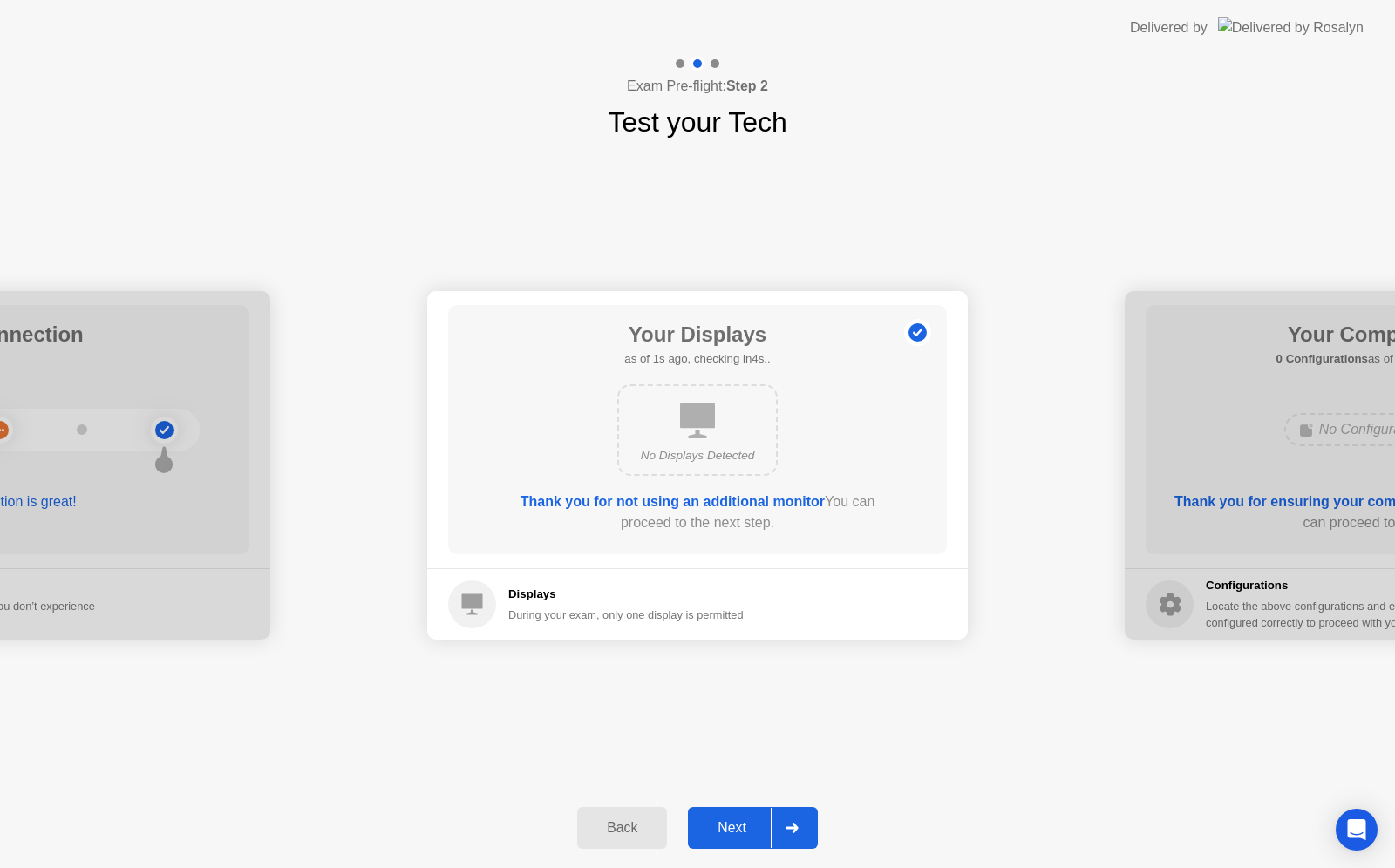
click at [649, 830] on div "Back" at bounding box center [622, 828] width 79 height 16
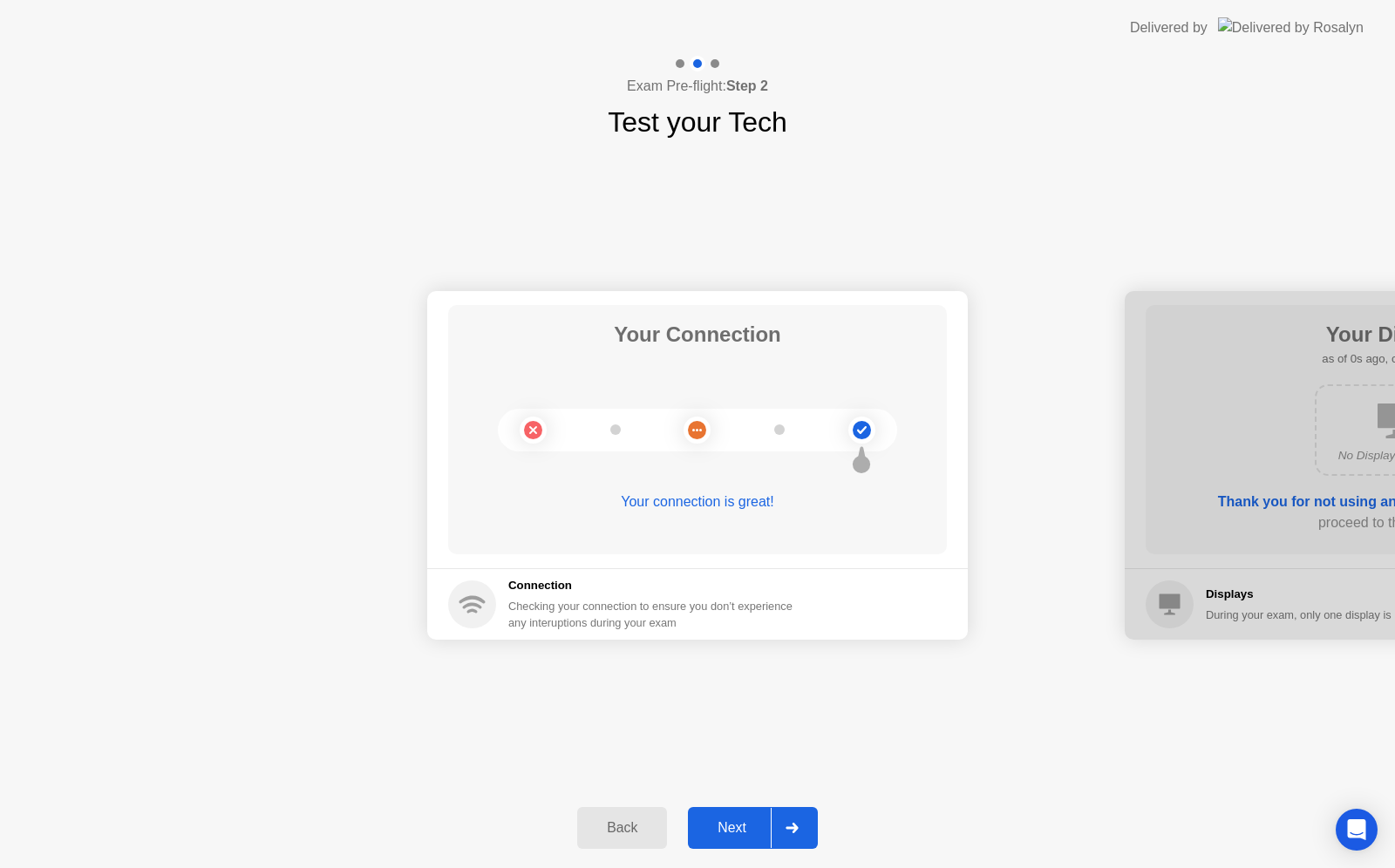
click at [649, 830] on div "Back" at bounding box center [622, 828] width 79 height 16
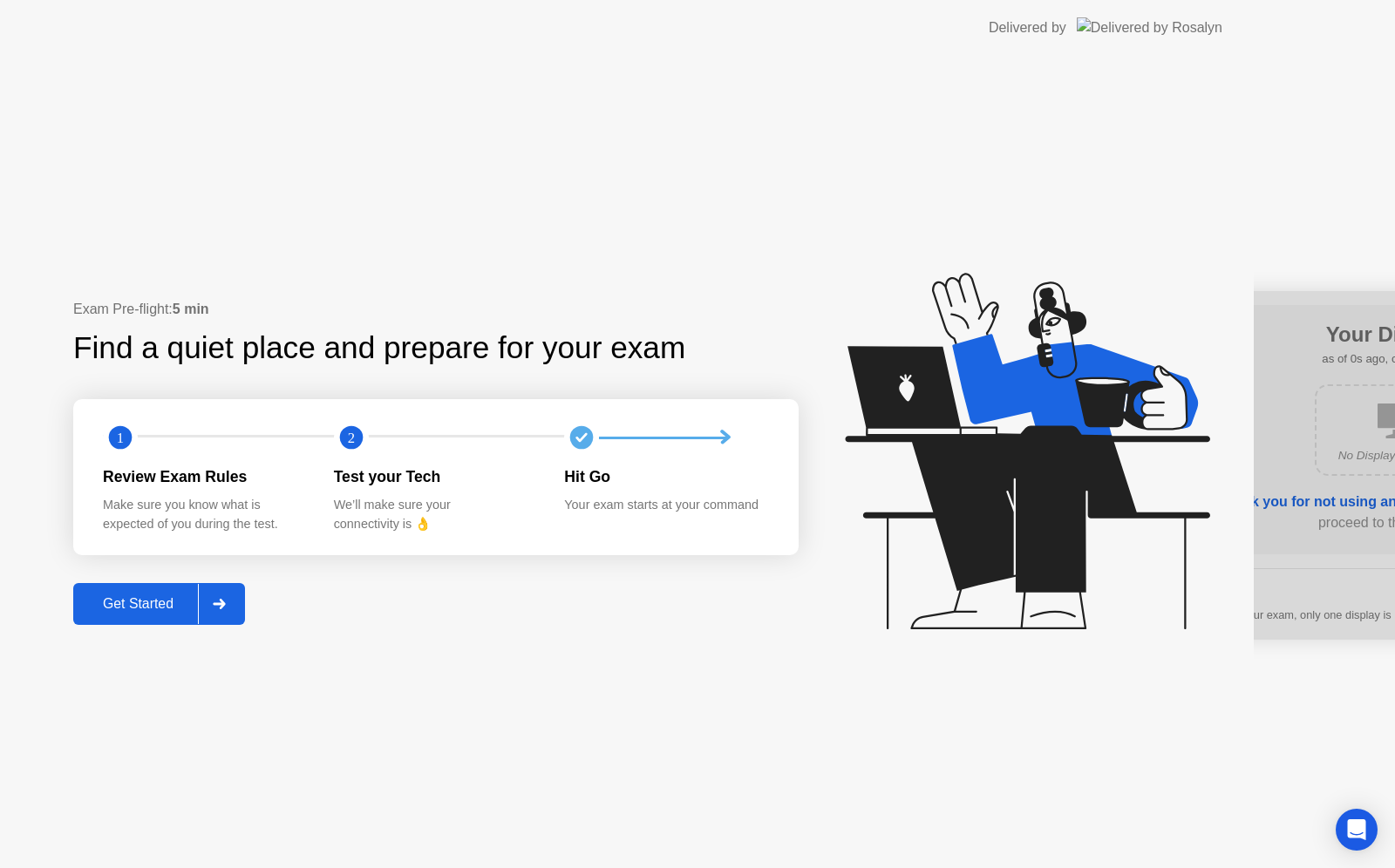
click at [619, 824] on div "Exam Pre-flight: 5 min Find a quiet place and prepare for your exam 1 2 Review …" at bounding box center [627, 461] width 1253 height 812
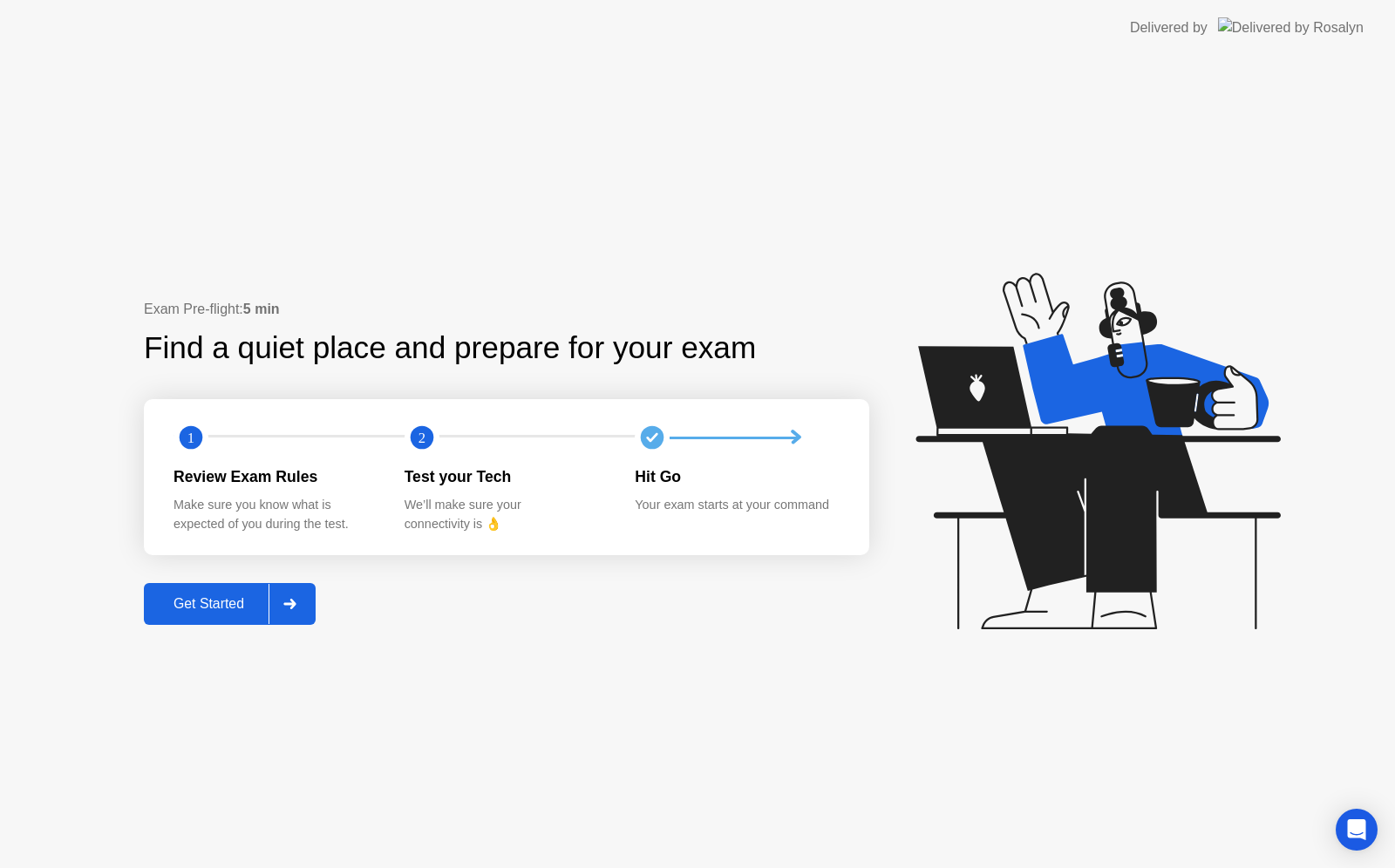
click at [220, 599] on div "Get Started" at bounding box center [208, 604] width 119 height 16
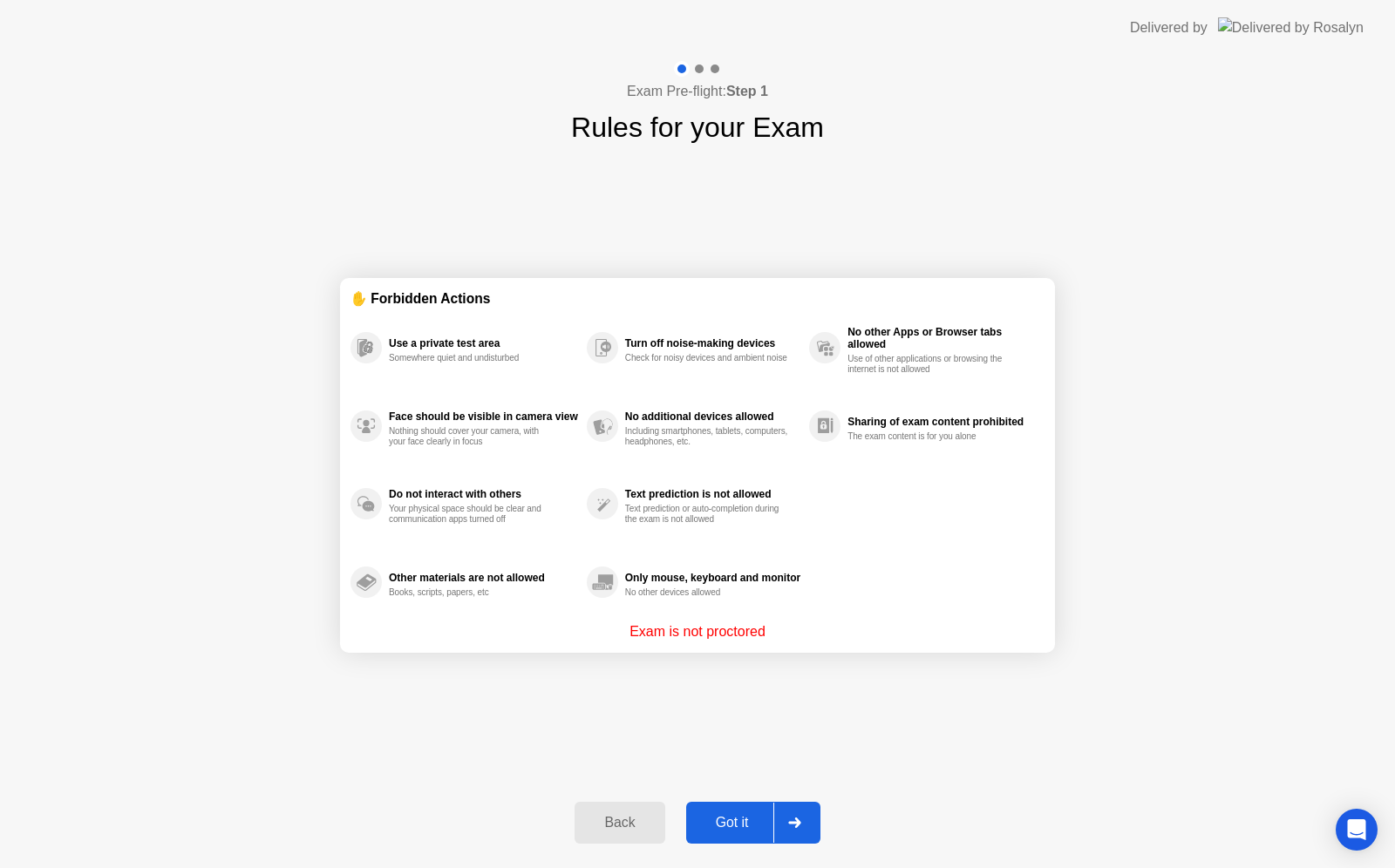
click at [714, 825] on div "Got it" at bounding box center [732, 823] width 82 height 16
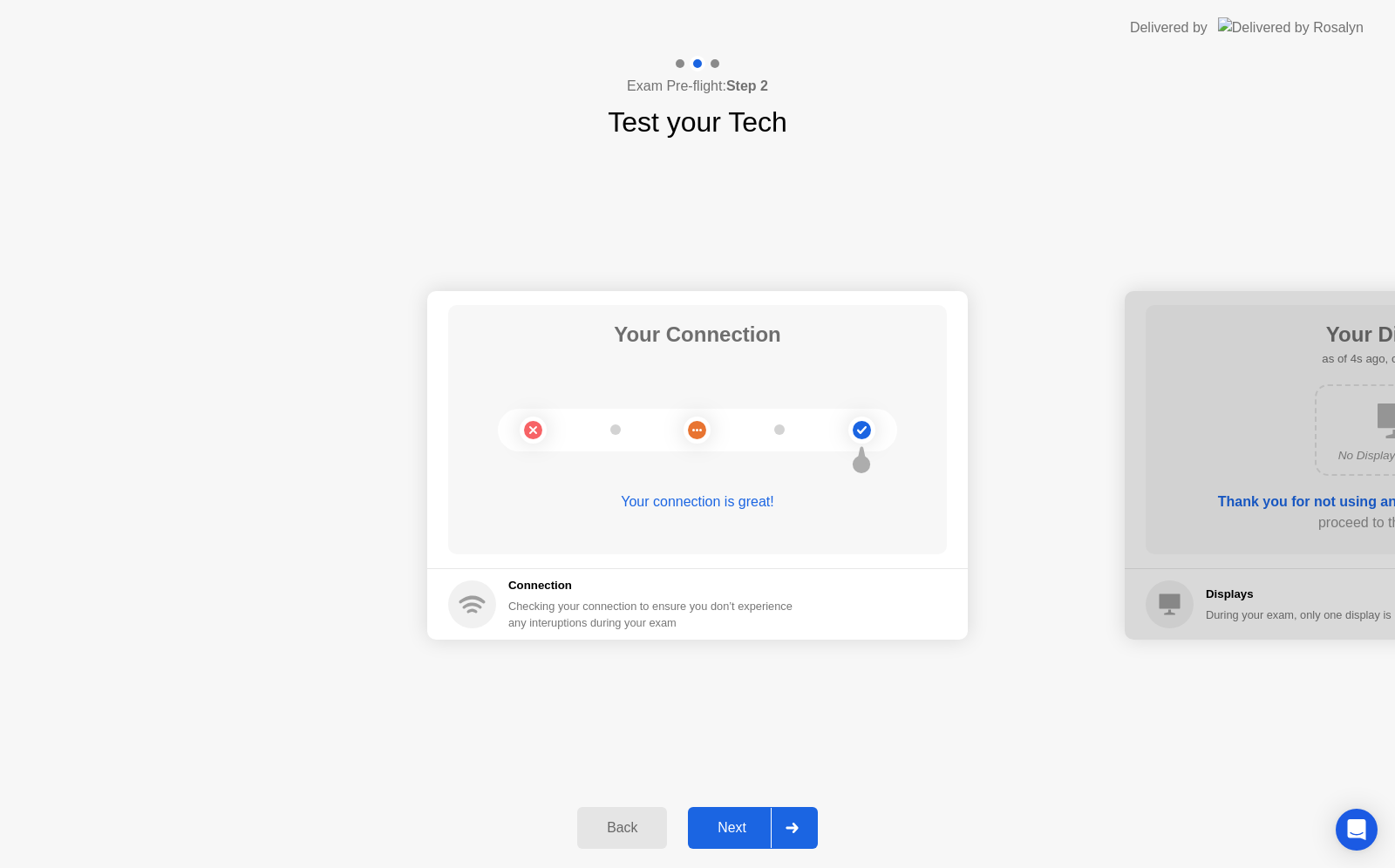
click at [718, 824] on div "Next" at bounding box center [731, 828] width 78 height 16
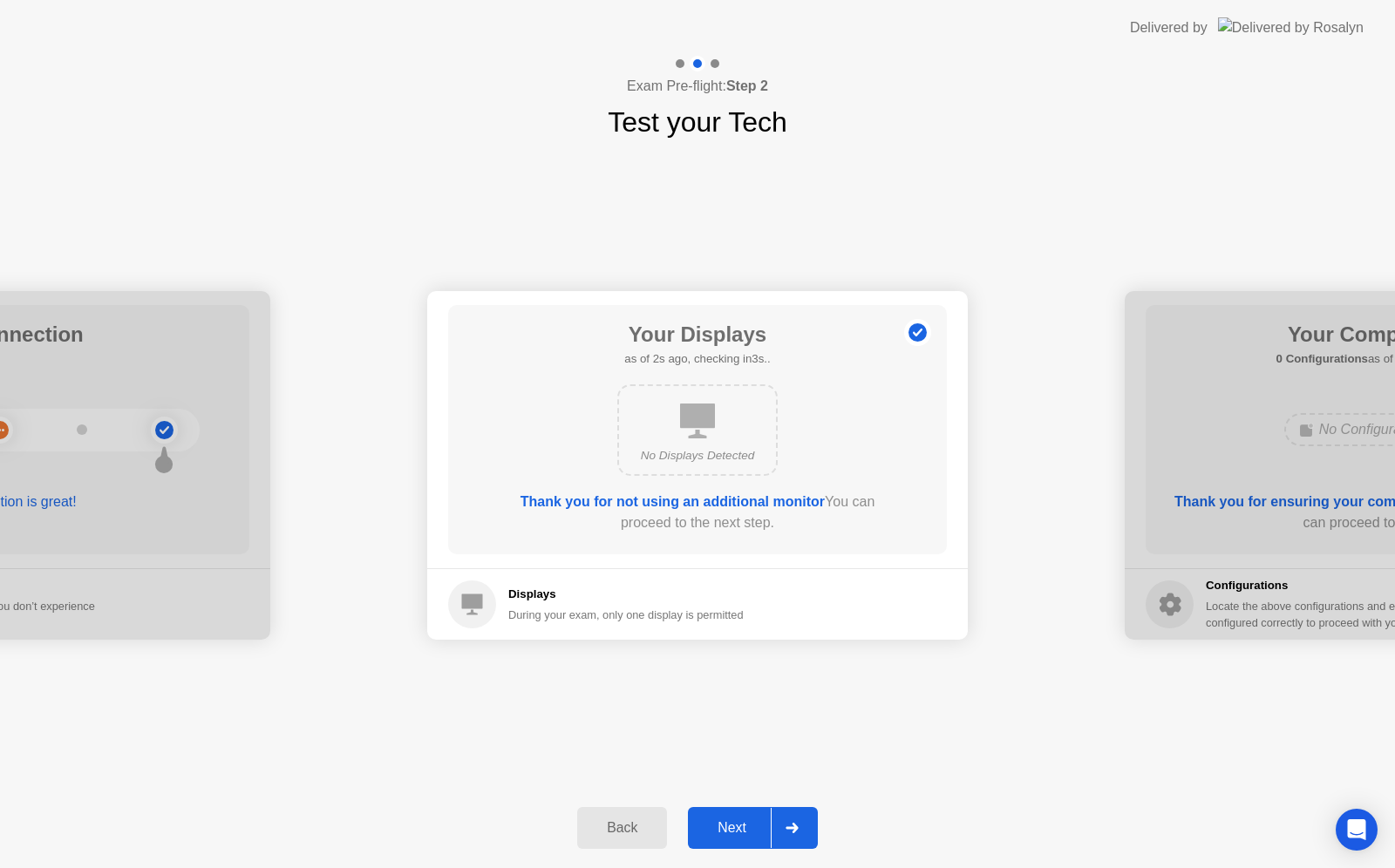
click at [718, 824] on div "Next" at bounding box center [731, 828] width 78 height 16
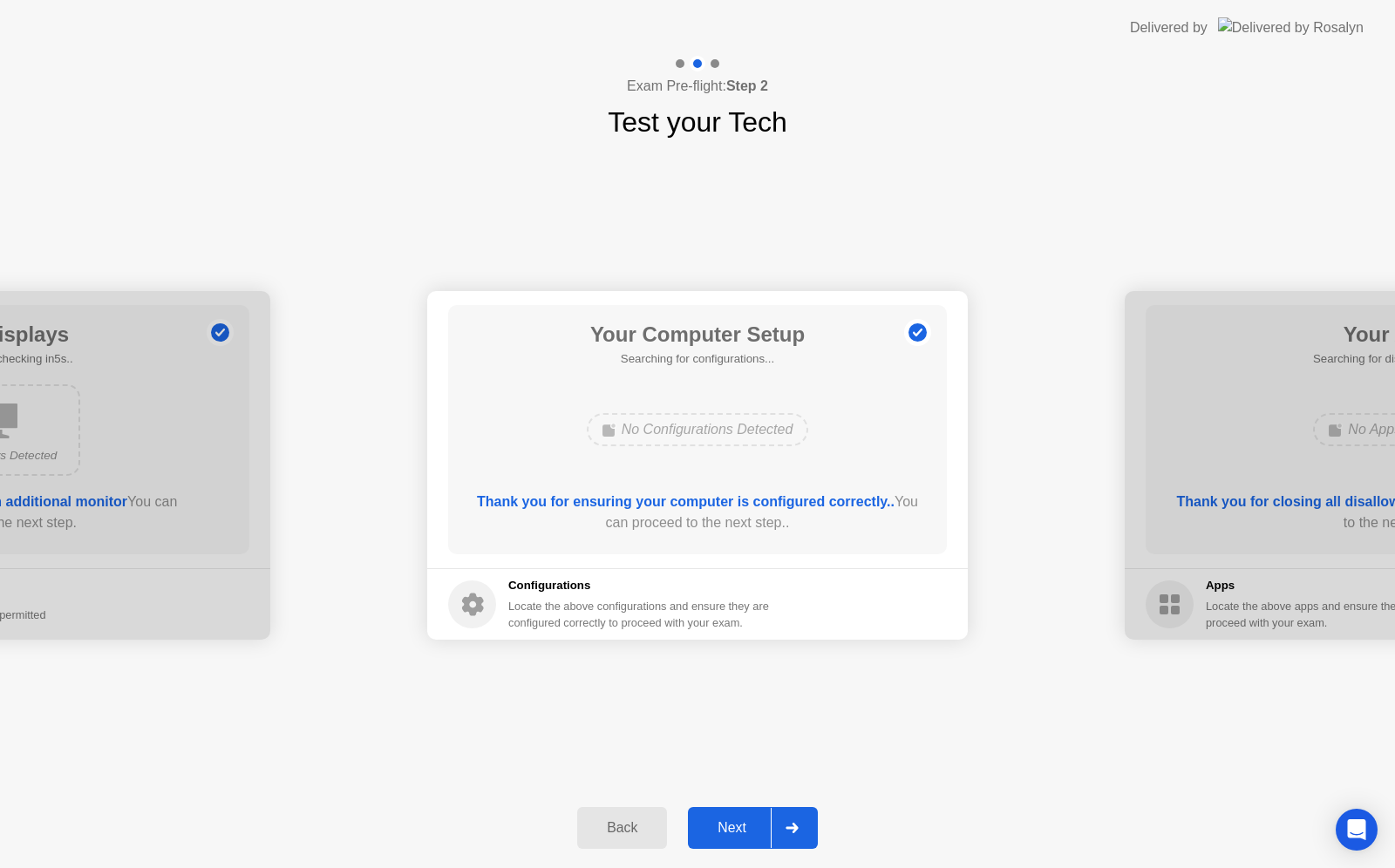
click at [718, 824] on div "Next" at bounding box center [731, 828] width 78 height 16
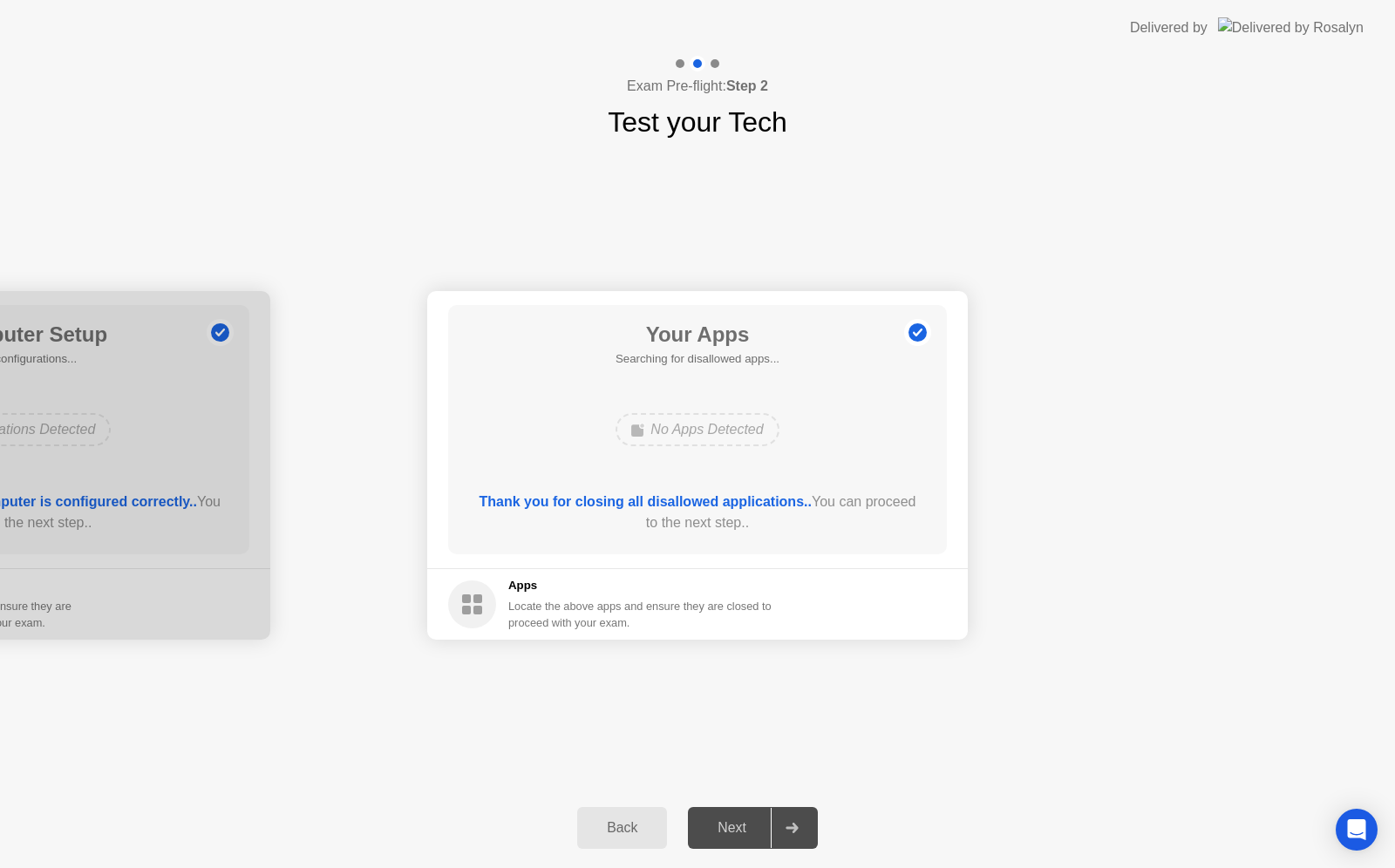
click at [798, 826] on icon at bounding box center [791, 827] width 13 height 10
click at [744, 825] on div "Next" at bounding box center [731, 828] width 78 height 16
click at [618, 507] on b "Thank you for closing all disallowed applications.." at bounding box center [646, 501] width 332 height 15
click at [614, 501] on b "Thank you for closing all disallowed applications.." at bounding box center [646, 501] width 332 height 15
click at [587, 500] on b "Thank you for closing all disallowed applications.." at bounding box center [646, 501] width 332 height 15
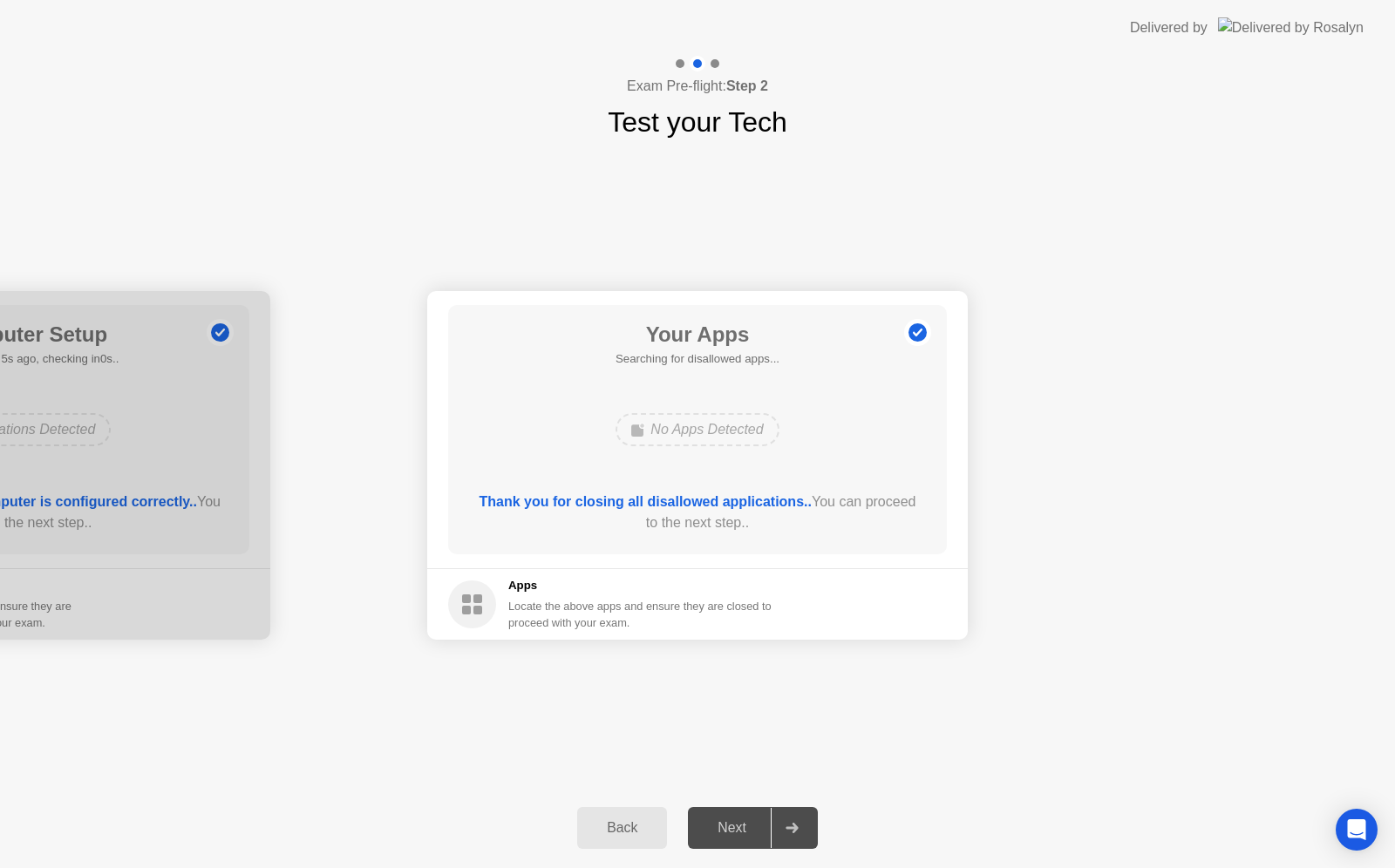
click at [587, 500] on b "Thank you for closing all disallowed applications.." at bounding box center [646, 501] width 332 height 15
click at [654, 498] on b "Thank you for closing all disallowed applications.." at bounding box center [646, 501] width 332 height 15
click at [780, 501] on b "Thank you for closing all disallowed applications.." at bounding box center [646, 501] width 332 height 15
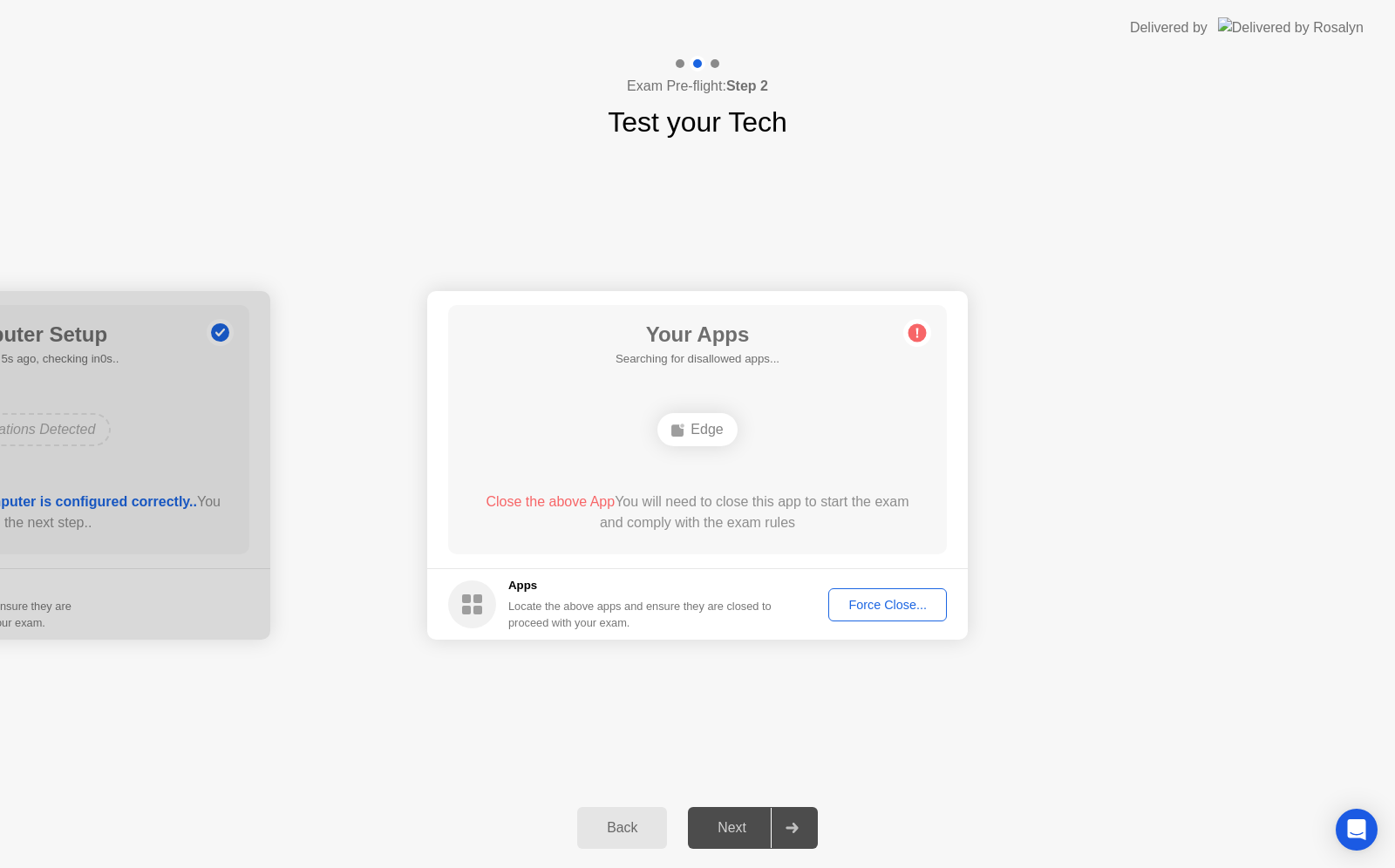
click at [901, 583] on footer "Apps Locate the above apps and ensure they are closed to proceed with your exam…" at bounding box center [697, 604] width 541 height 72
click at [885, 607] on div "Force Close..." at bounding box center [887, 604] width 106 height 14
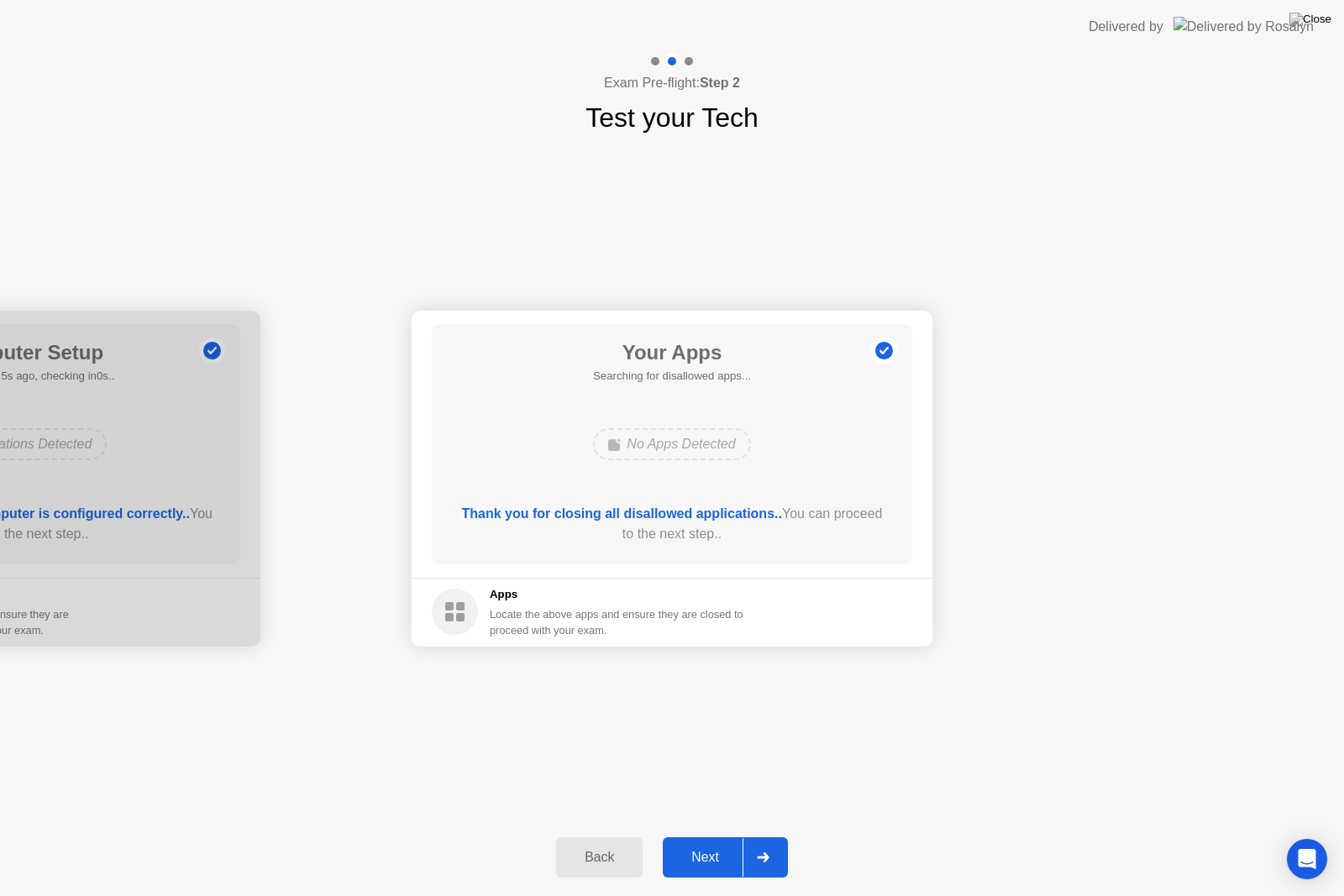
click at [763, 835] on icon at bounding box center [762, 857] width 12 height 10
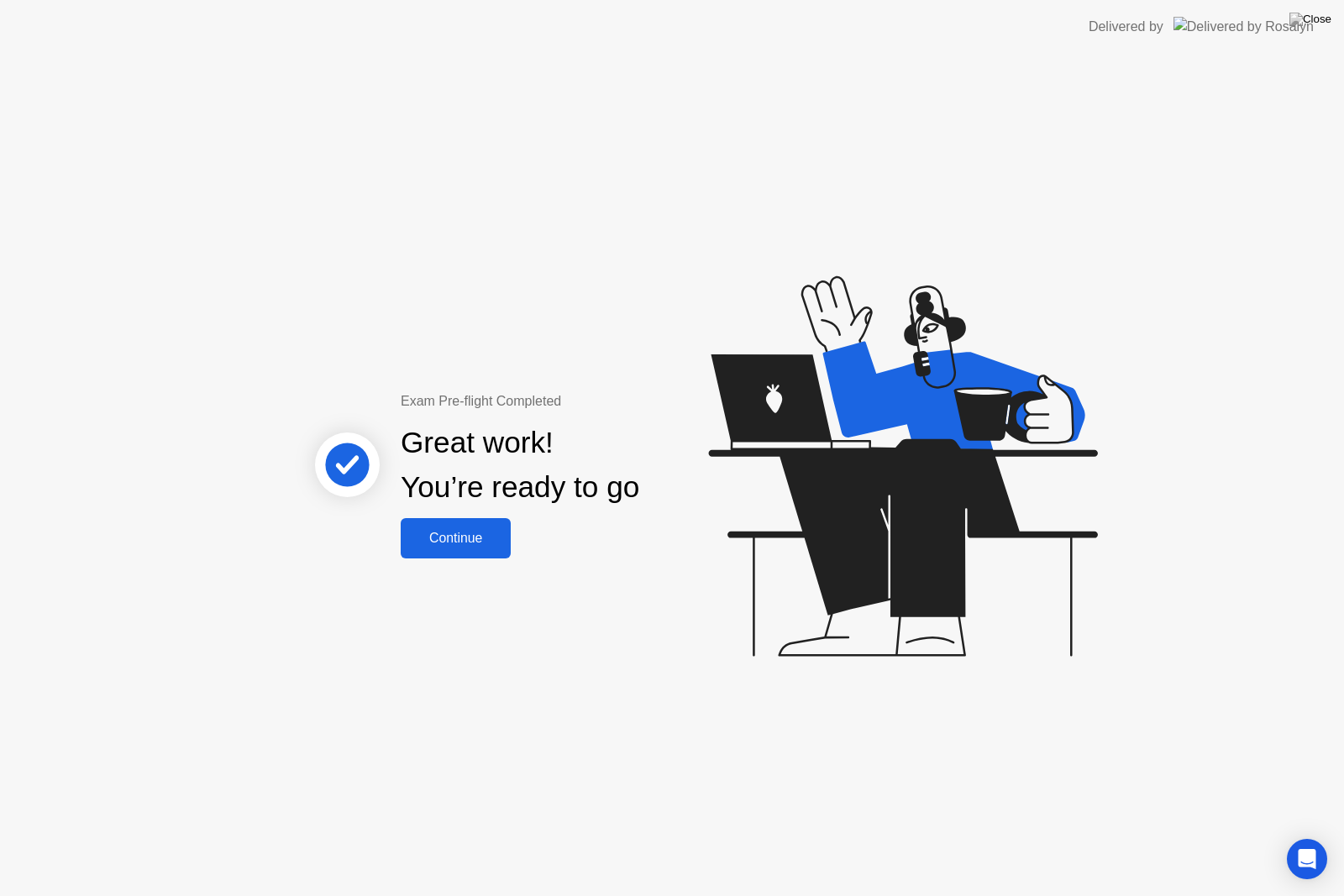
click at [464, 530] on div "Continue" at bounding box center [455, 538] width 100 height 15
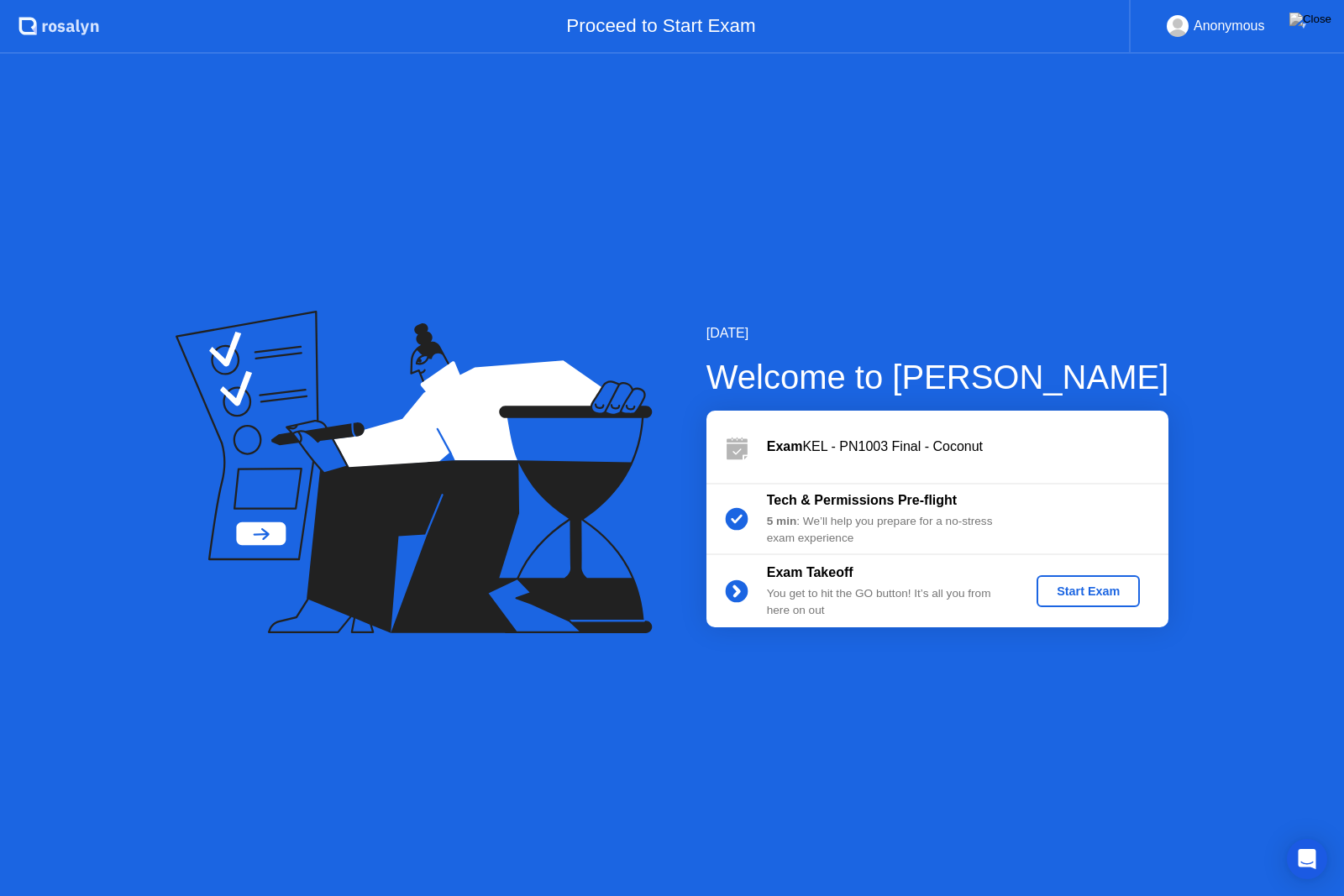
click at [1101, 595] on div "Start Exam" at bounding box center [1087, 591] width 90 height 13
